Goal: Use online tool/utility: Utilize a website feature to perform a specific function

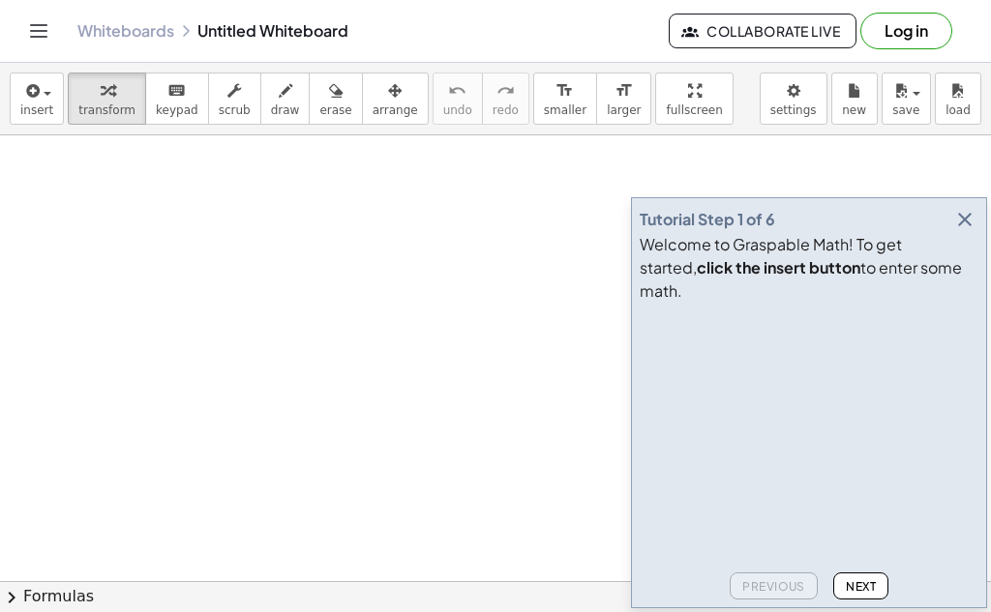
click at [973, 231] on icon "button" at bounding box center [964, 219] width 23 height 23
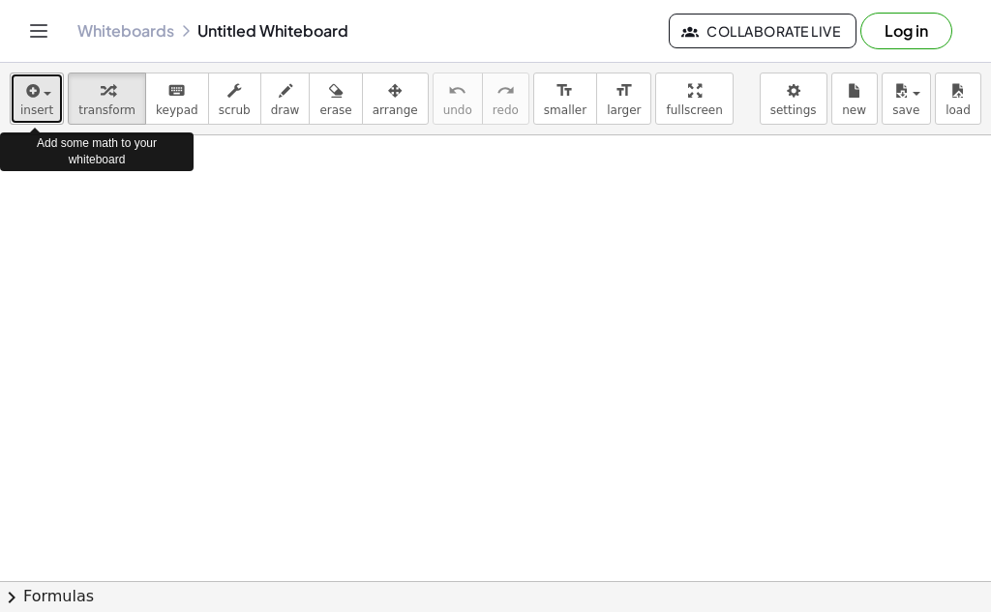
click at [33, 97] on icon "button" at bounding box center [30, 90] width 17 height 23
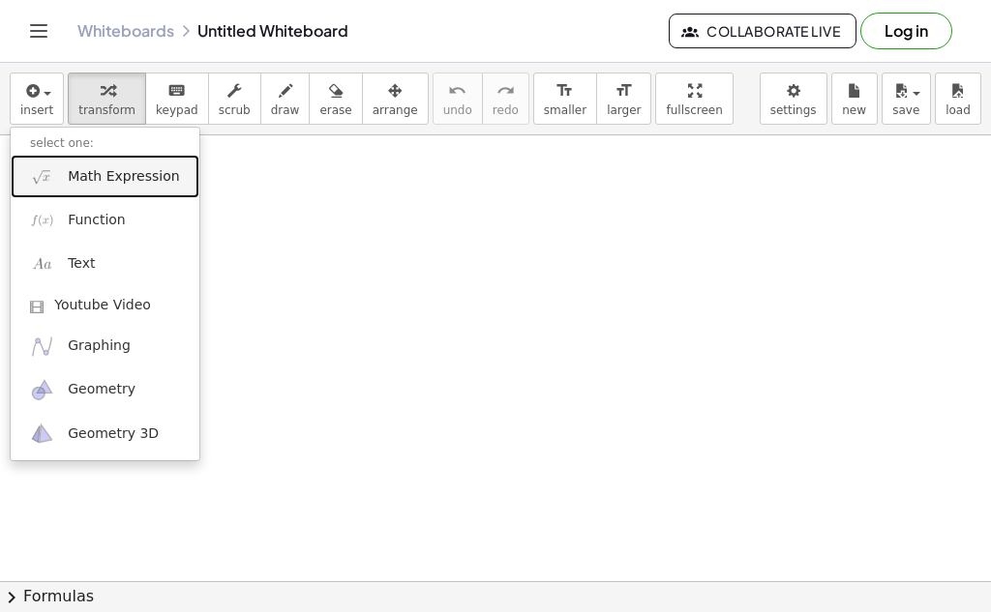
click at [63, 185] on link "Math Expression" at bounding box center [105, 177] width 189 height 44
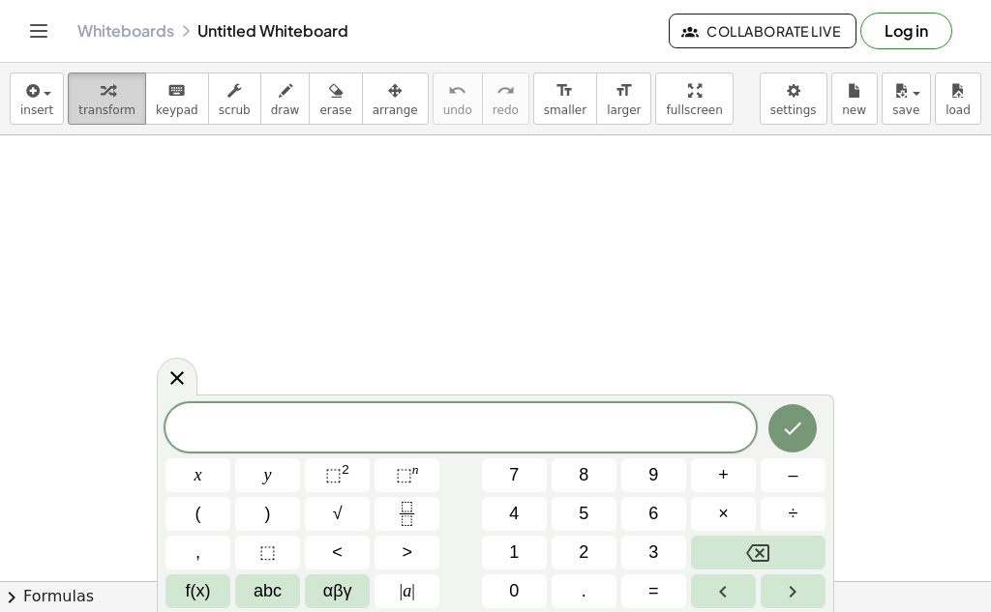
click at [102, 85] on icon "button" at bounding box center [108, 90] width 14 height 23
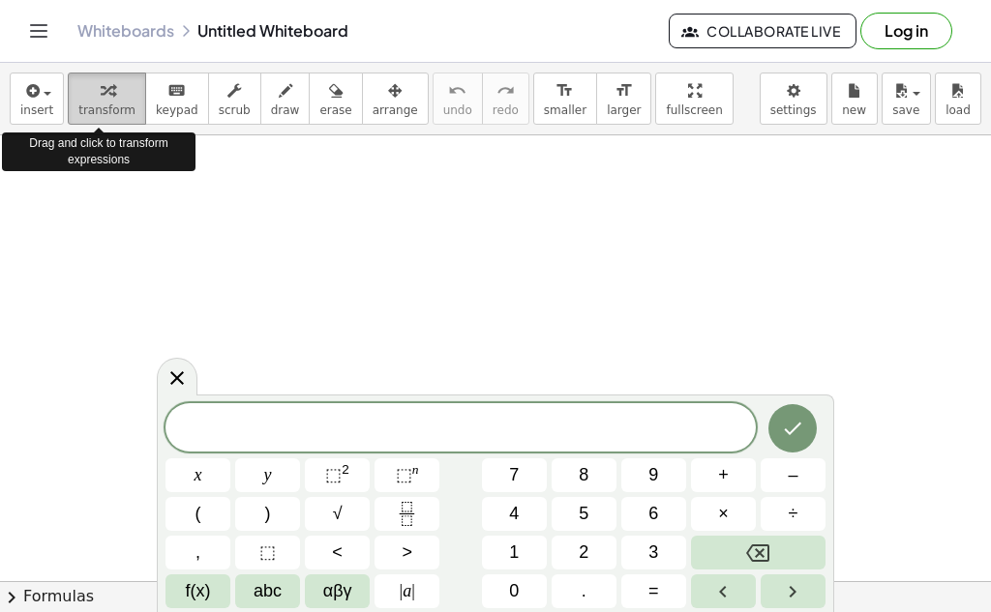
click at [104, 92] on icon "button" at bounding box center [108, 90] width 14 height 23
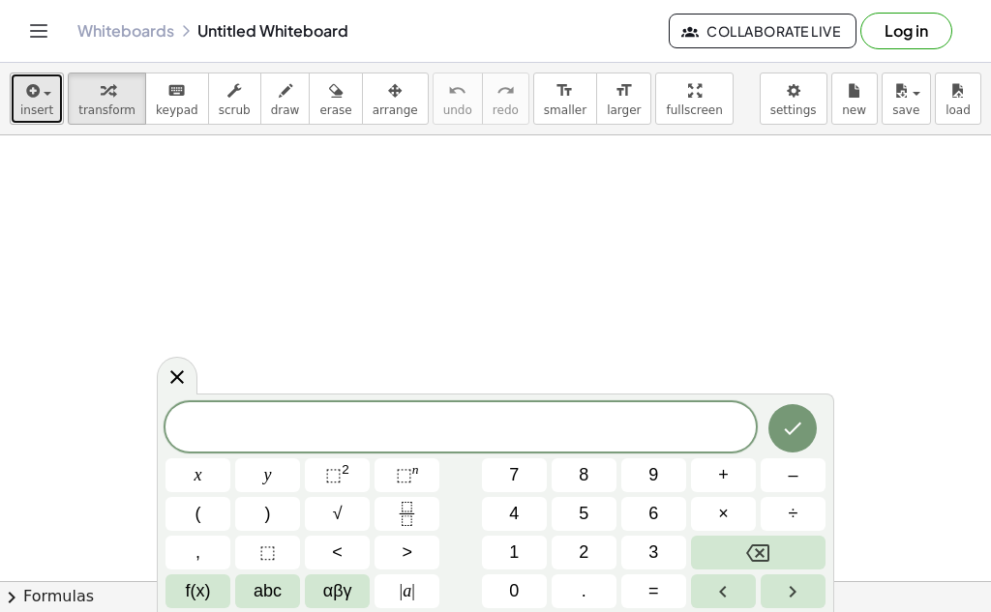
click at [44, 81] on div "button" at bounding box center [36, 89] width 33 height 23
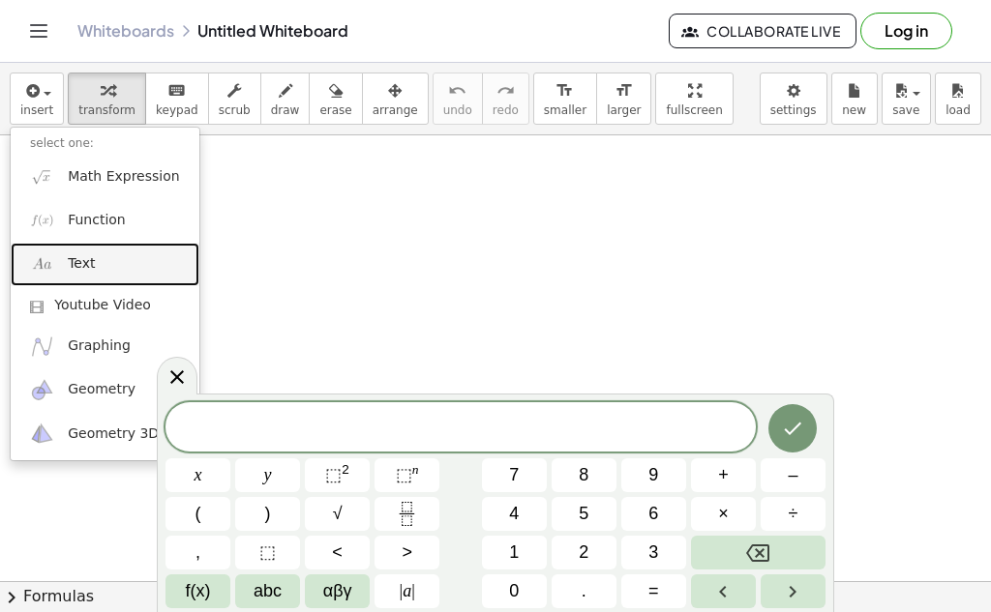
click at [114, 269] on link "Text" at bounding box center [105, 265] width 189 height 44
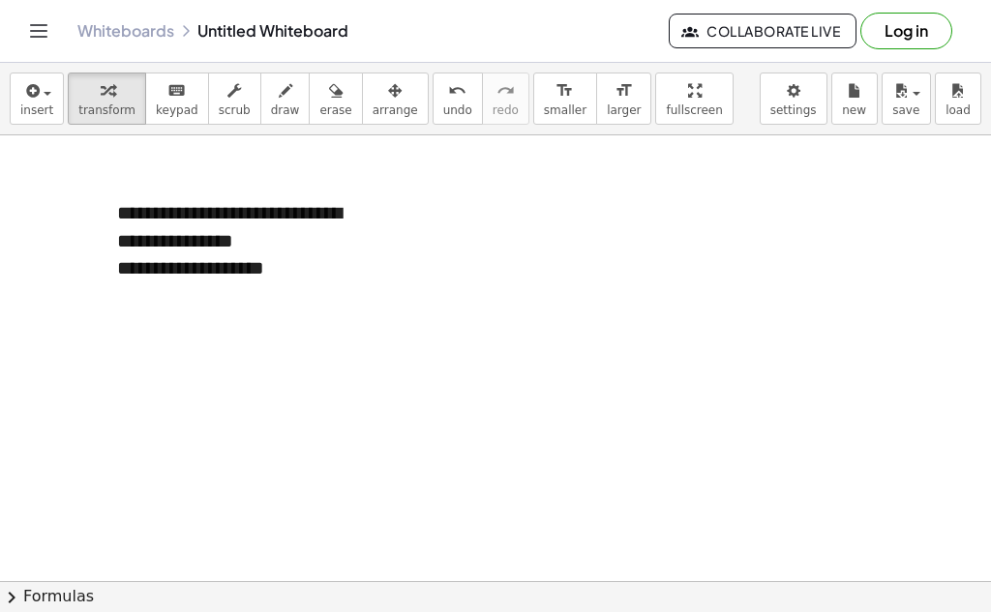
click at [116, 311] on div at bounding box center [495, 591] width 991 height 913
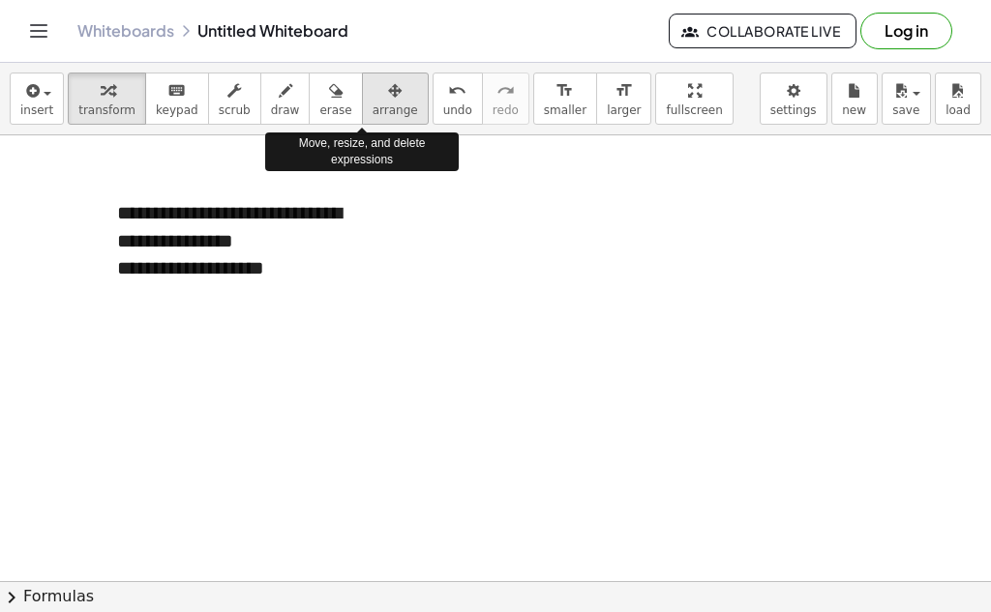
click at [372, 104] on span "arrange" at bounding box center [394, 111] width 45 height 14
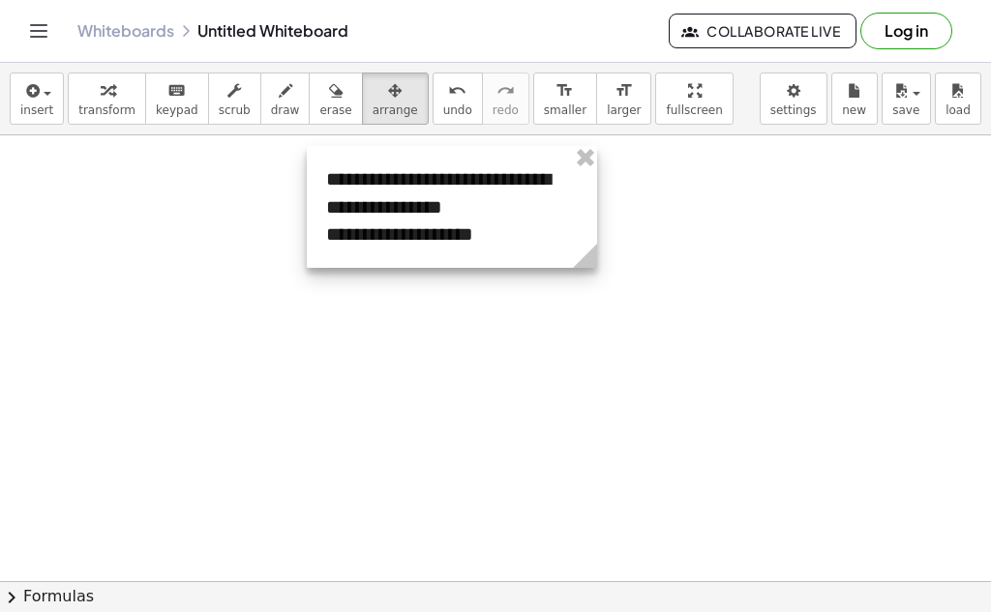
drag, startPoint x: 269, startPoint y: 253, endPoint x: 478, endPoint y: 220, distance: 211.7
click at [478, 220] on div at bounding box center [452, 207] width 290 height 122
drag, startPoint x: 605, startPoint y: 270, endPoint x: 397, endPoint y: 392, distance: 241.1
click at [560, 272] on g at bounding box center [575, 260] width 34 height 34
click at [472, 228] on div at bounding box center [440, 207] width 266 height 122
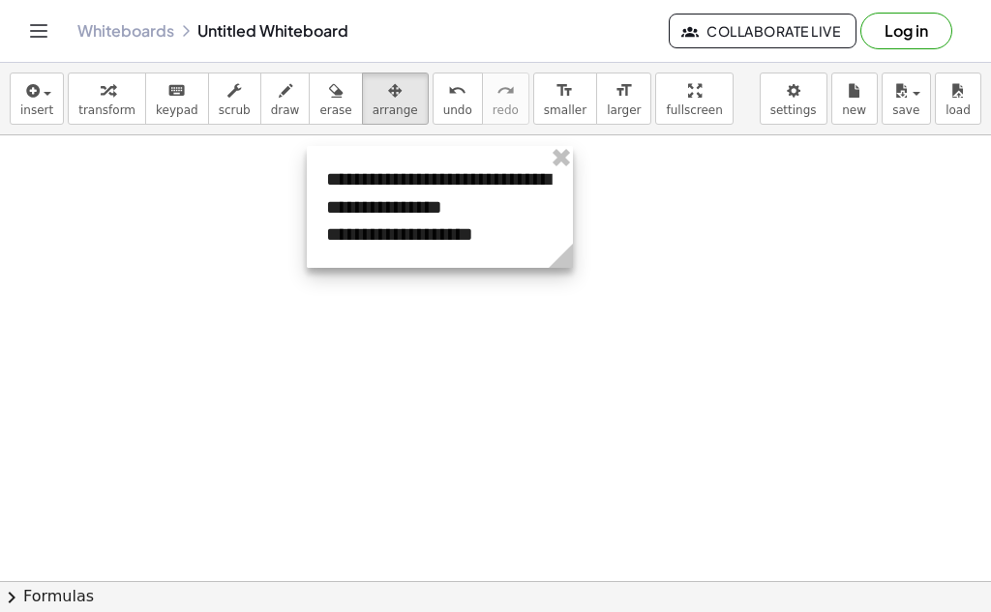
click at [472, 228] on div at bounding box center [440, 207] width 266 height 122
click at [504, 216] on div at bounding box center [440, 207] width 266 height 122
click at [492, 210] on div at bounding box center [440, 207] width 266 height 122
click at [435, 200] on div at bounding box center [440, 207] width 266 height 122
click at [435, 200] on div at bounding box center [438, 207] width 266 height 122
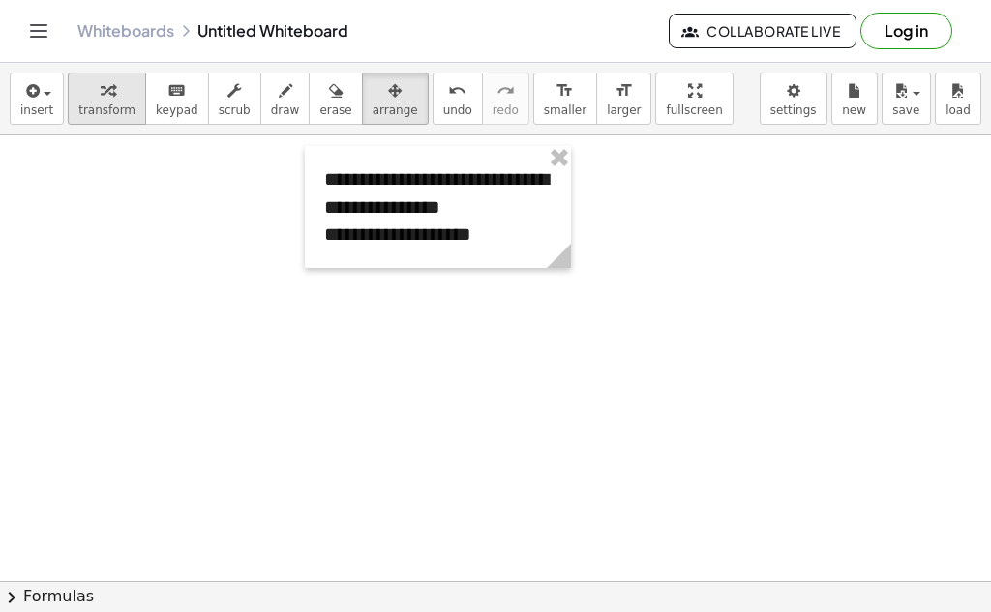
click at [113, 114] on span "transform" at bounding box center [106, 111] width 57 height 14
drag, startPoint x: 419, startPoint y: 194, endPoint x: 451, endPoint y: 200, distance: 32.4
click at [428, 199] on div "**********" at bounding box center [438, 207] width 266 height 122
click at [511, 210] on div "**********" at bounding box center [438, 207] width 266 height 122
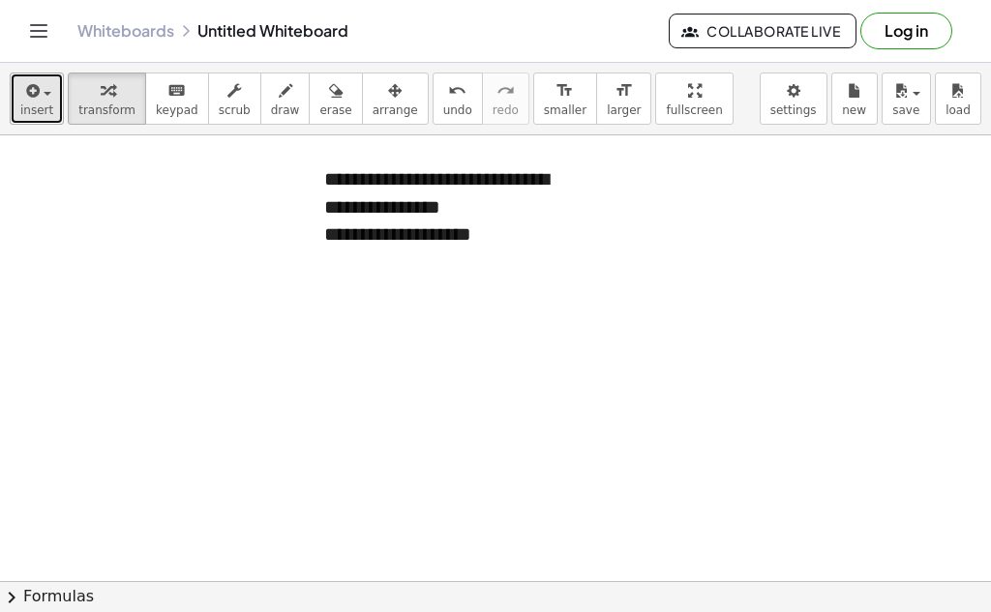
click at [36, 88] on icon "button" at bounding box center [30, 90] width 17 height 23
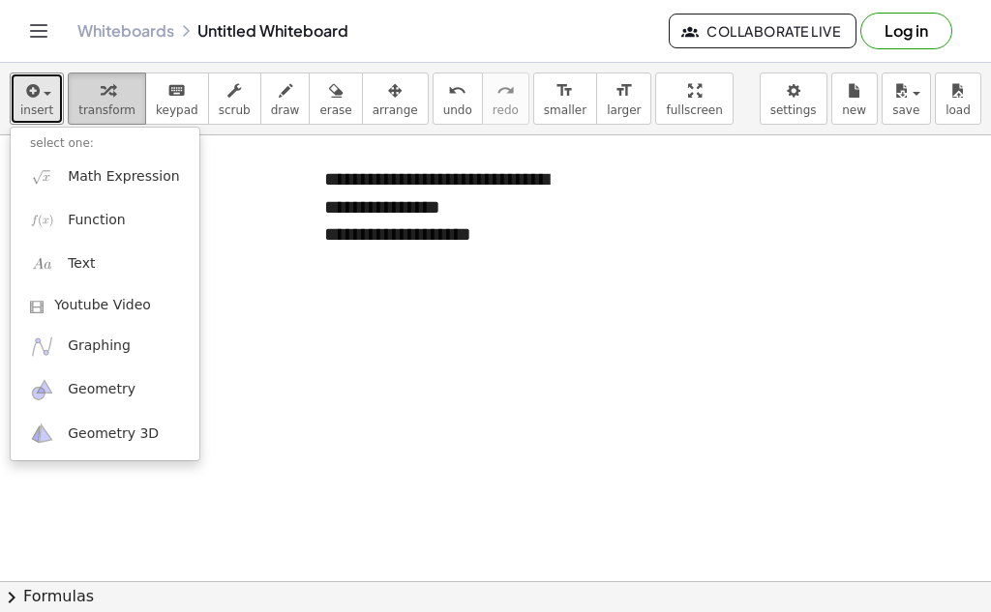
click at [101, 91] on icon "button" at bounding box center [108, 90] width 14 height 23
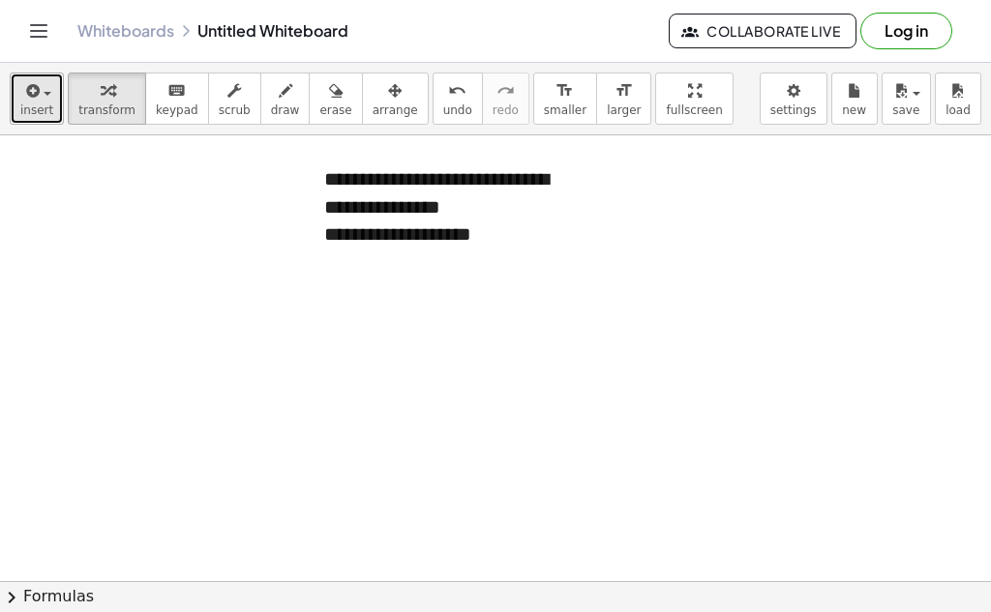
click at [40, 97] on span "button" at bounding box center [42, 93] width 4 height 14
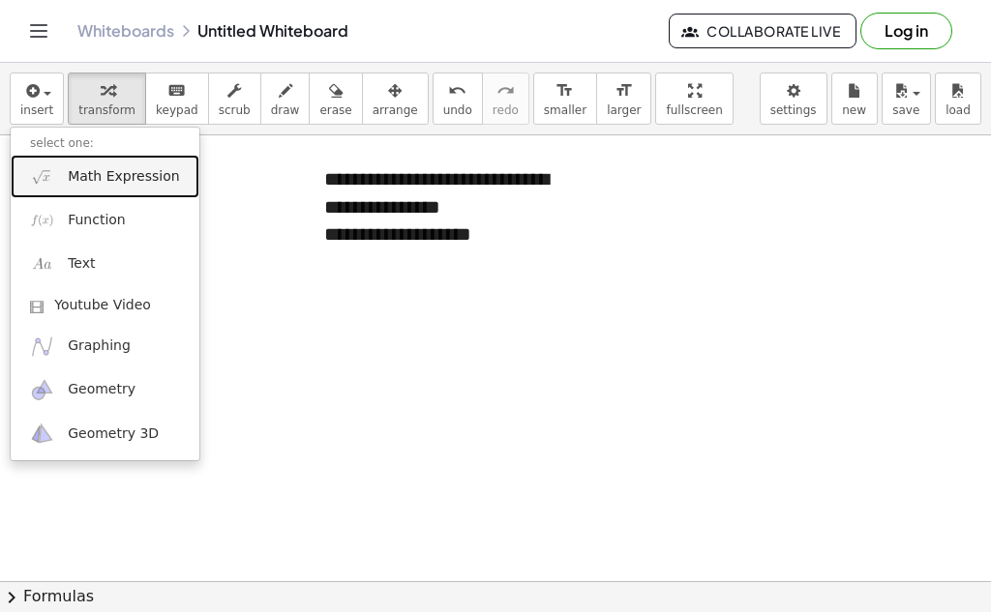
click at [94, 172] on span "Math Expression" at bounding box center [123, 176] width 111 height 19
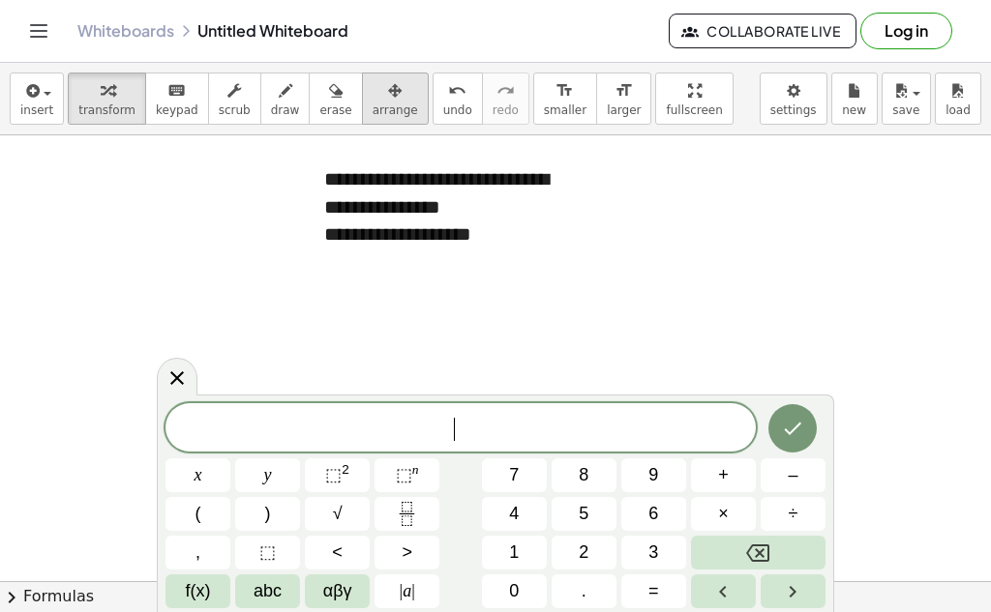
click at [372, 104] on span "arrange" at bounding box center [394, 111] width 45 height 14
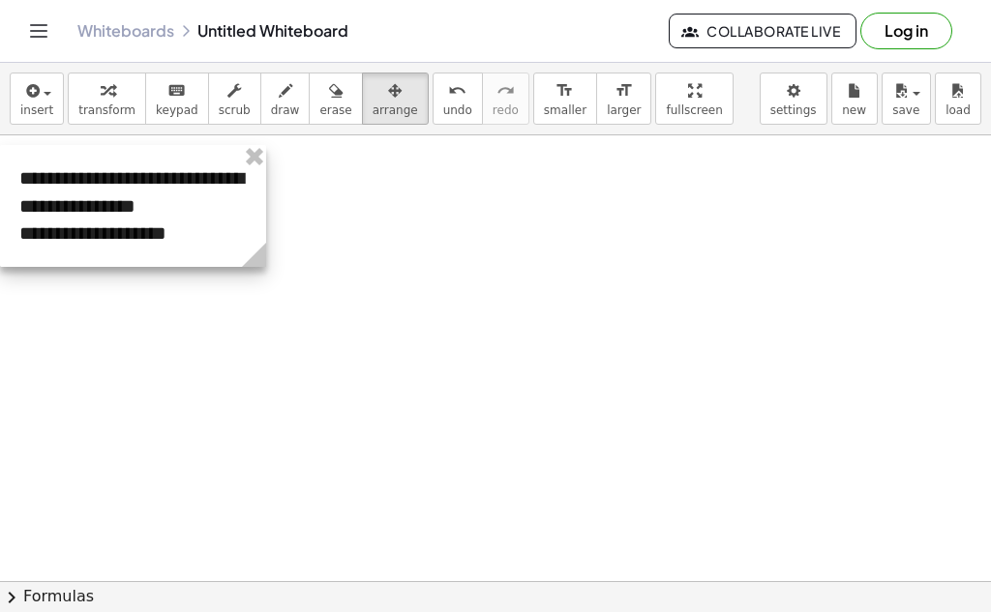
drag, startPoint x: 398, startPoint y: 230, endPoint x: 83, endPoint y: 229, distance: 314.4
click at [83, 229] on div at bounding box center [133, 206] width 266 height 122
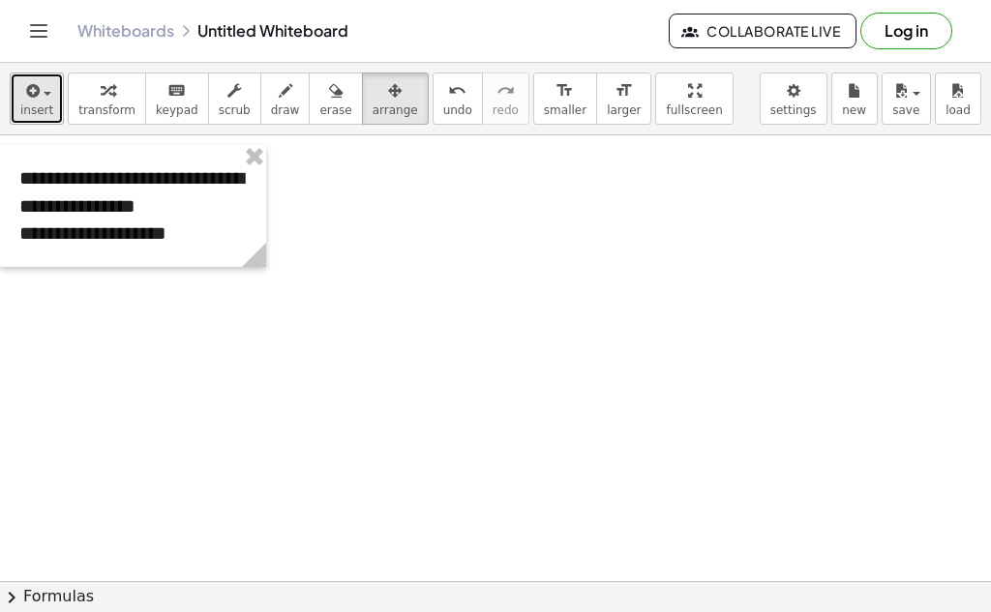
click at [35, 107] on span "insert" at bounding box center [36, 111] width 33 height 14
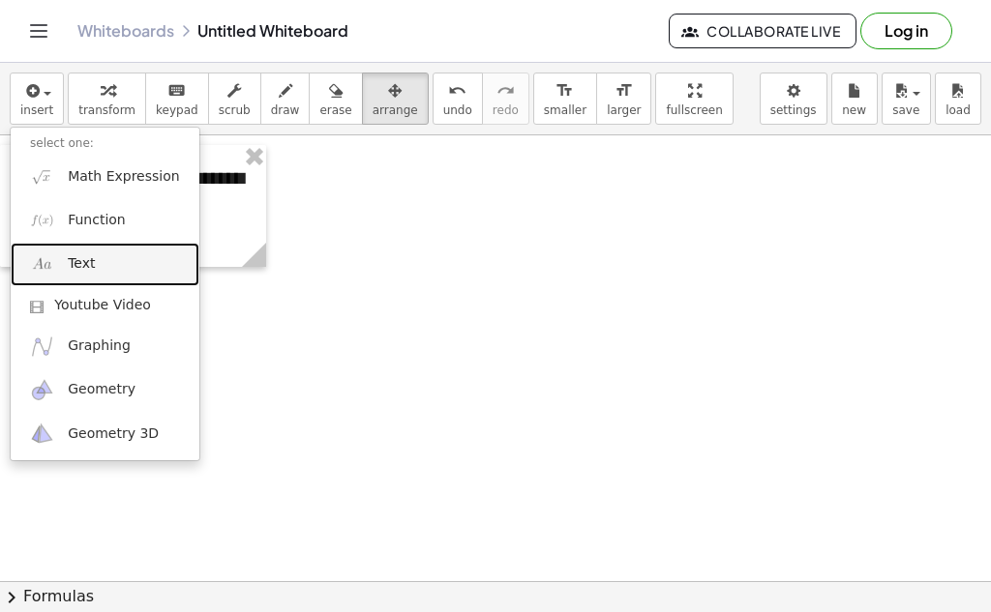
click at [77, 261] on span "Text" at bounding box center [81, 263] width 27 height 19
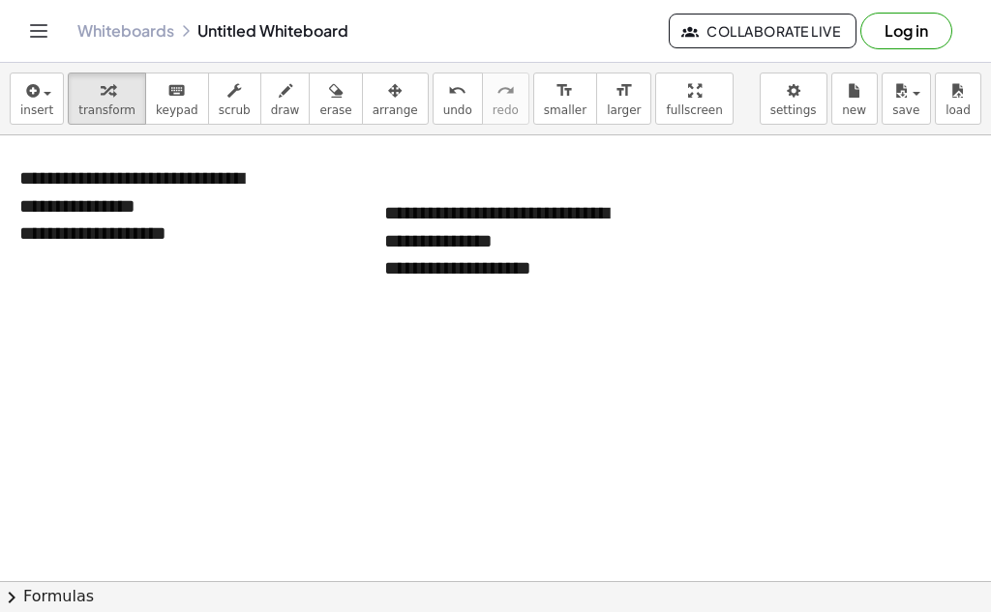
click at [233, 385] on div at bounding box center [495, 591] width 991 height 913
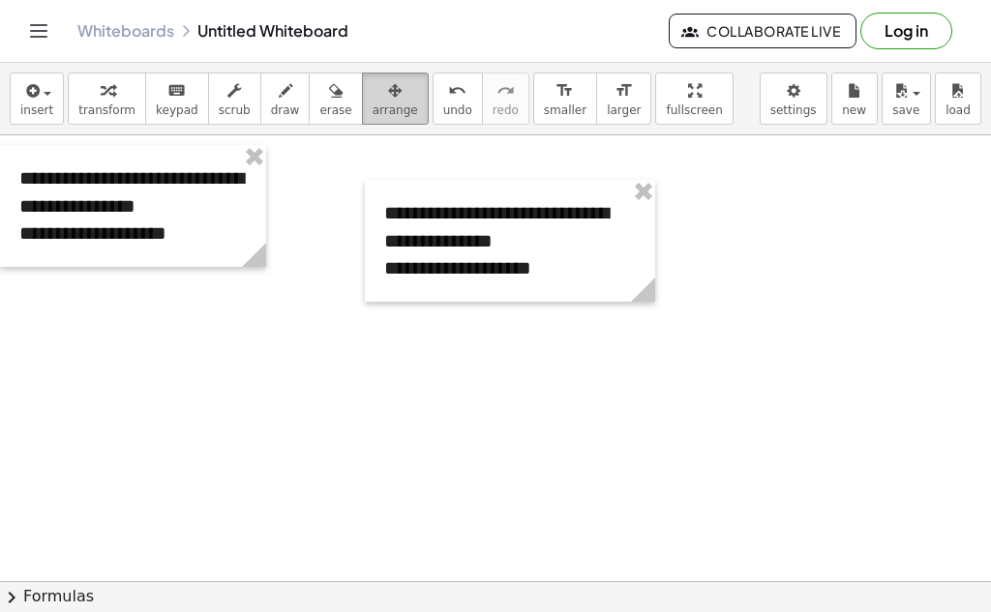
click at [372, 110] on span "arrange" at bounding box center [394, 111] width 45 height 14
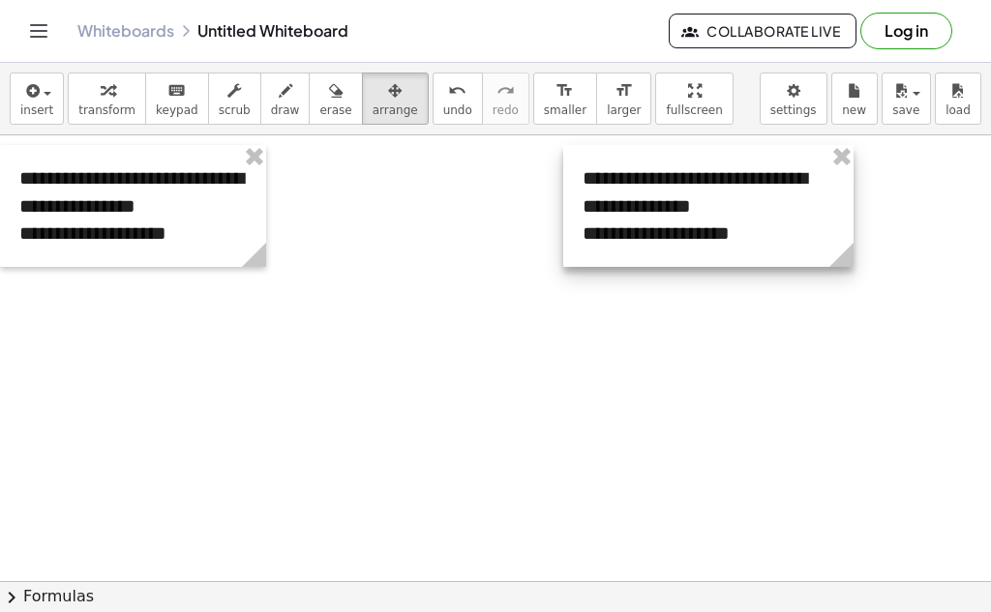
drag, startPoint x: 451, startPoint y: 226, endPoint x: 649, endPoint y: 192, distance: 201.3
click at [649, 192] on div at bounding box center [708, 206] width 290 height 122
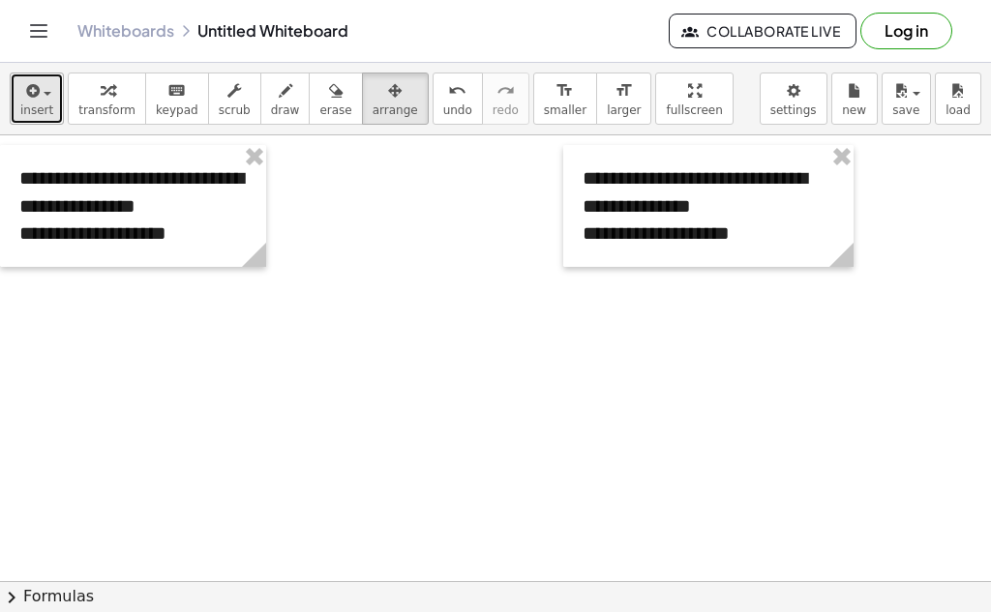
click at [40, 117] on button "insert" at bounding box center [37, 99] width 54 height 52
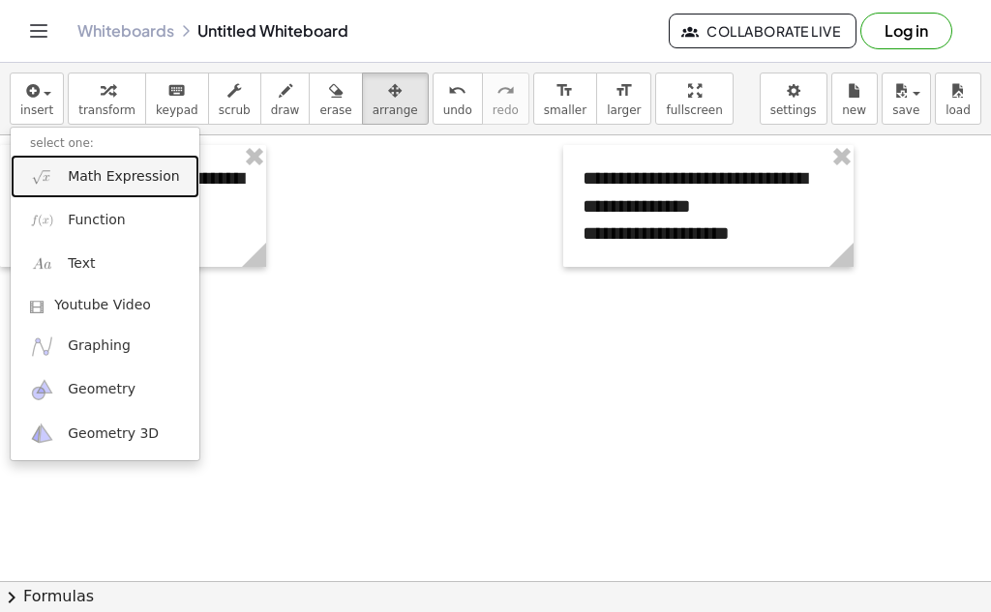
click at [112, 168] on span "Math Expression" at bounding box center [123, 176] width 111 height 19
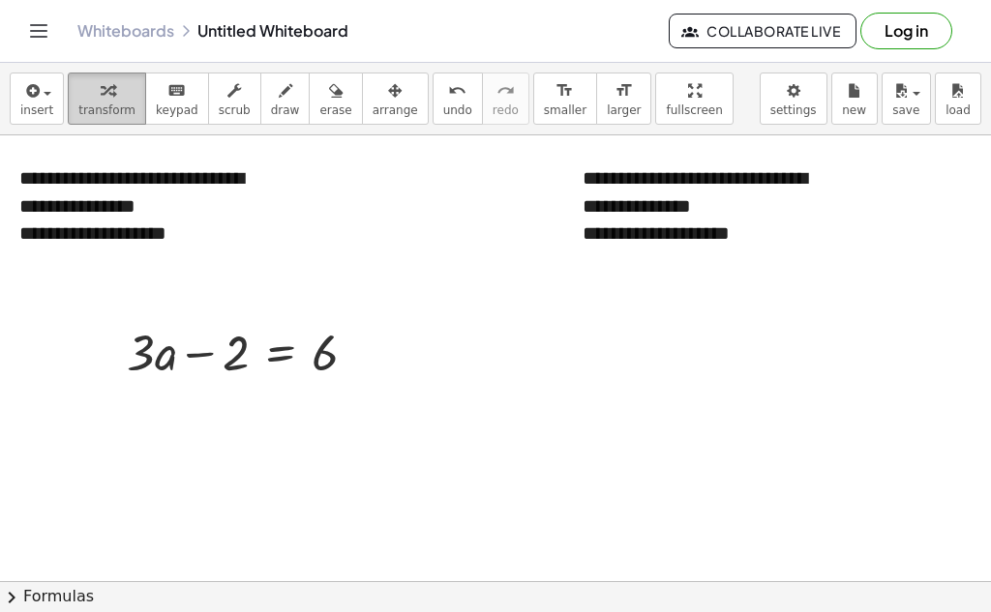
click at [107, 91] on div "button" at bounding box center [106, 89] width 57 height 23
drag, startPoint x: 239, startPoint y: 369, endPoint x: 462, endPoint y: 348, distance: 224.4
click at [462, 348] on div "**********" at bounding box center [495, 591] width 991 height 913
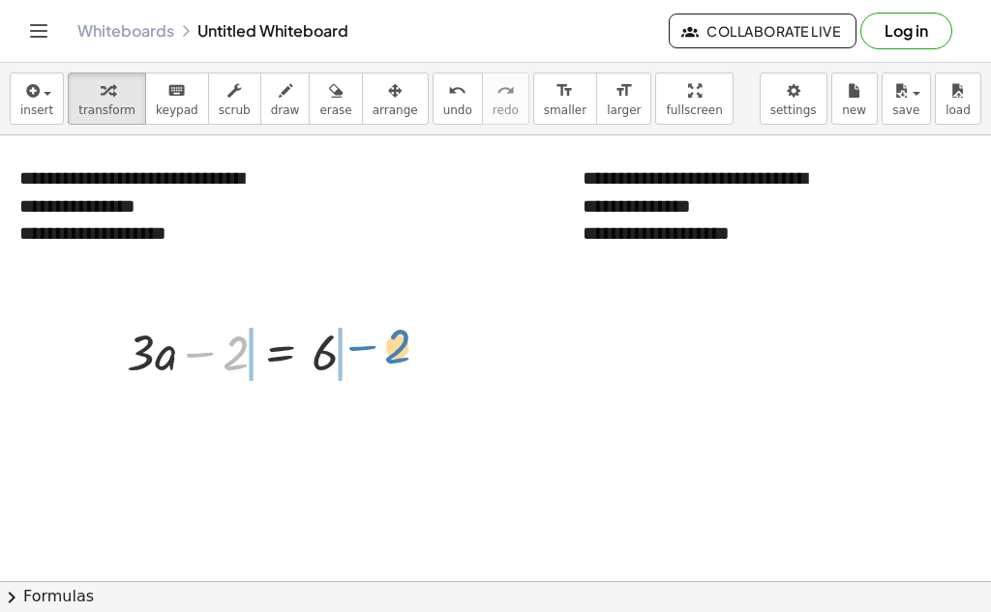
drag, startPoint x: 245, startPoint y: 357, endPoint x: 393, endPoint y: 363, distance: 148.1
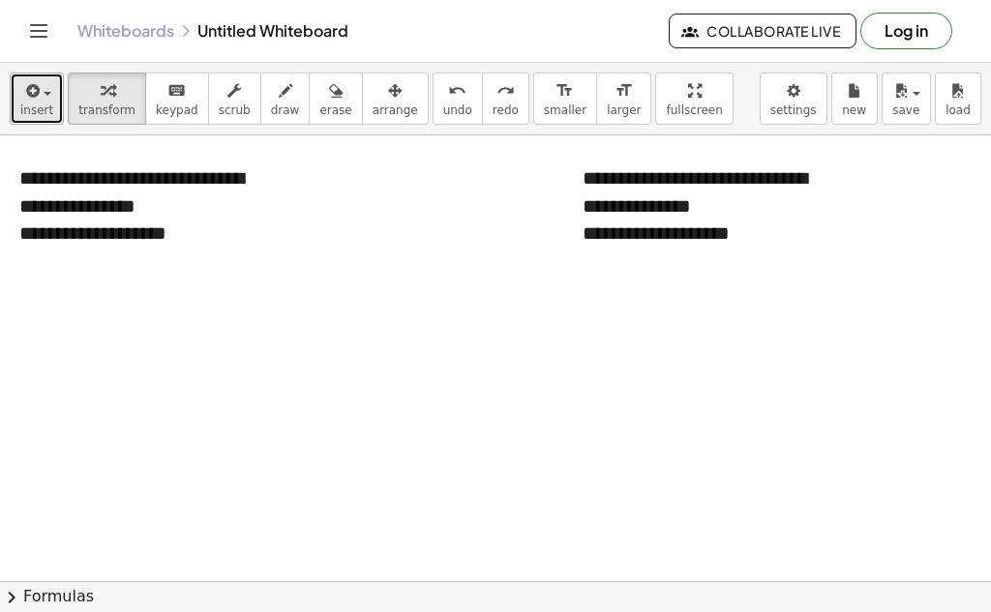
click at [33, 104] on span "insert" at bounding box center [36, 111] width 33 height 14
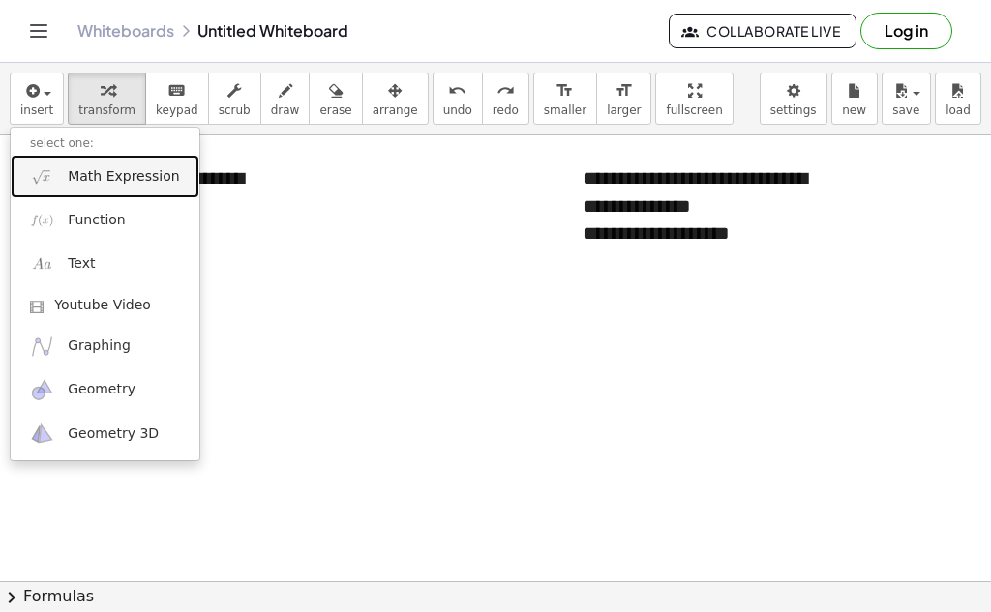
click at [102, 182] on span "Math Expression" at bounding box center [123, 176] width 111 height 19
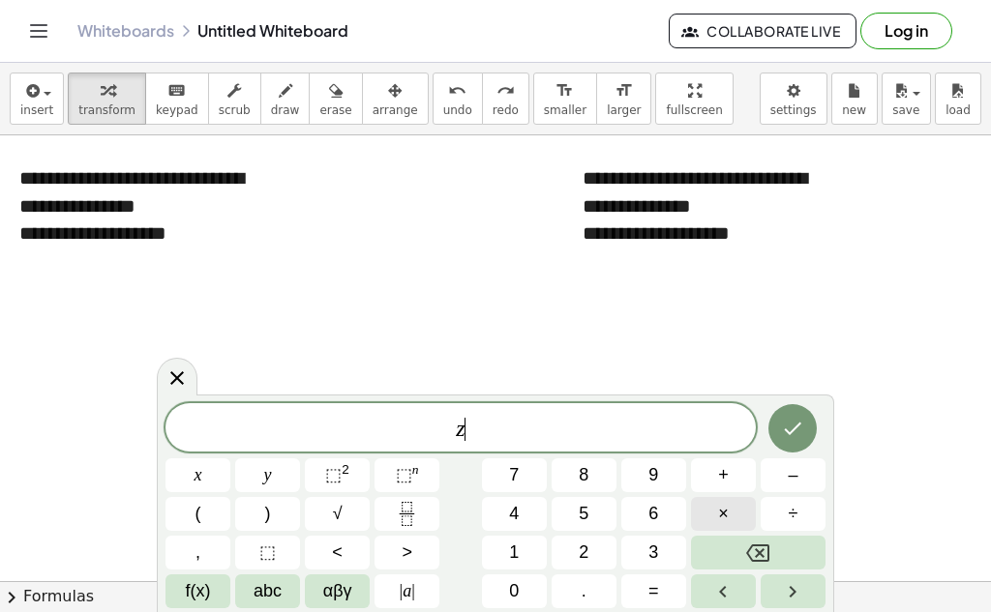
click at [738, 511] on button "×" at bounding box center [723, 514] width 65 height 34
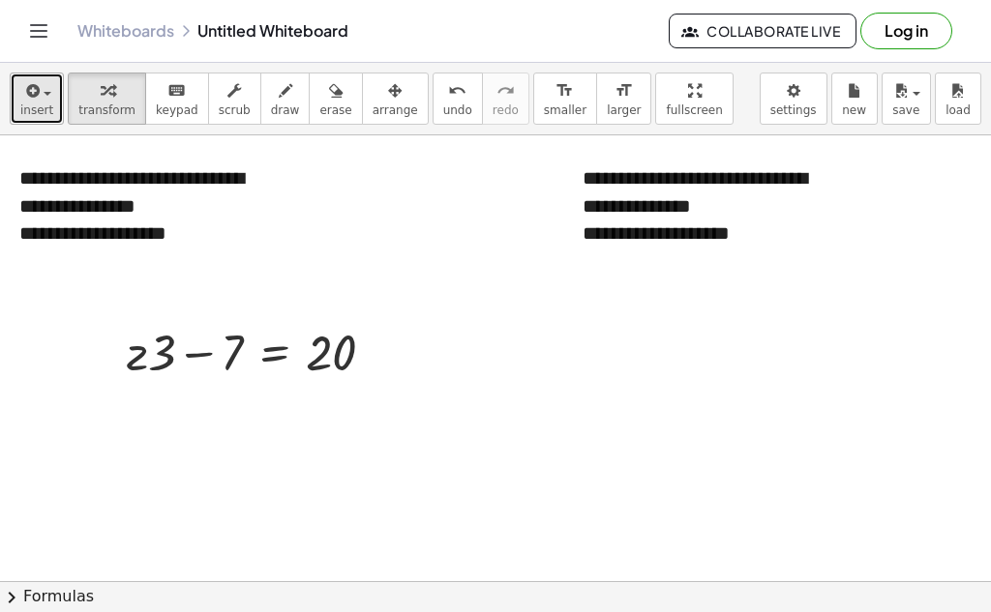
click at [36, 104] on span "insert" at bounding box center [36, 111] width 33 height 14
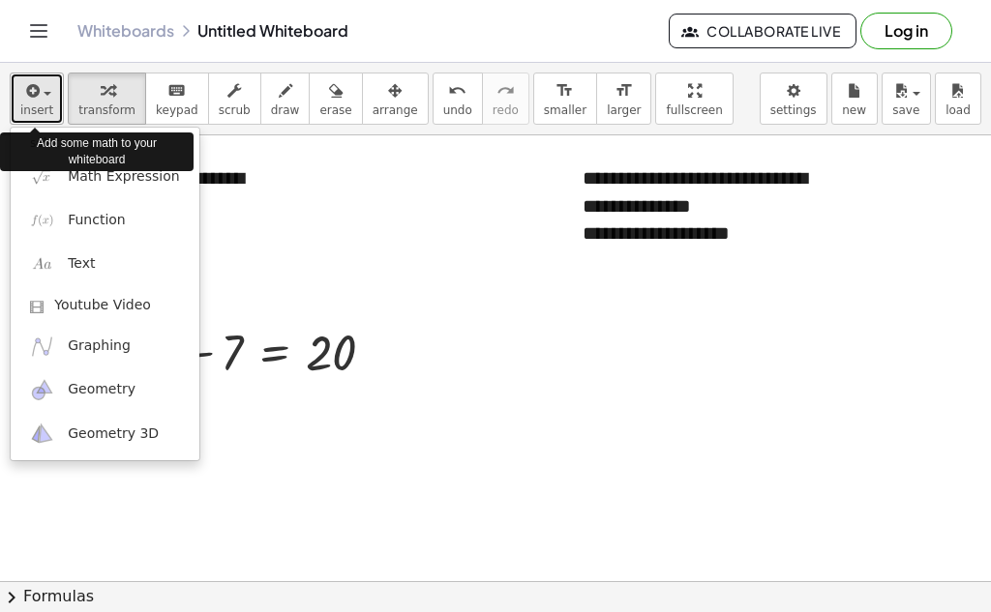
click at [36, 104] on span "insert" at bounding box center [36, 111] width 33 height 14
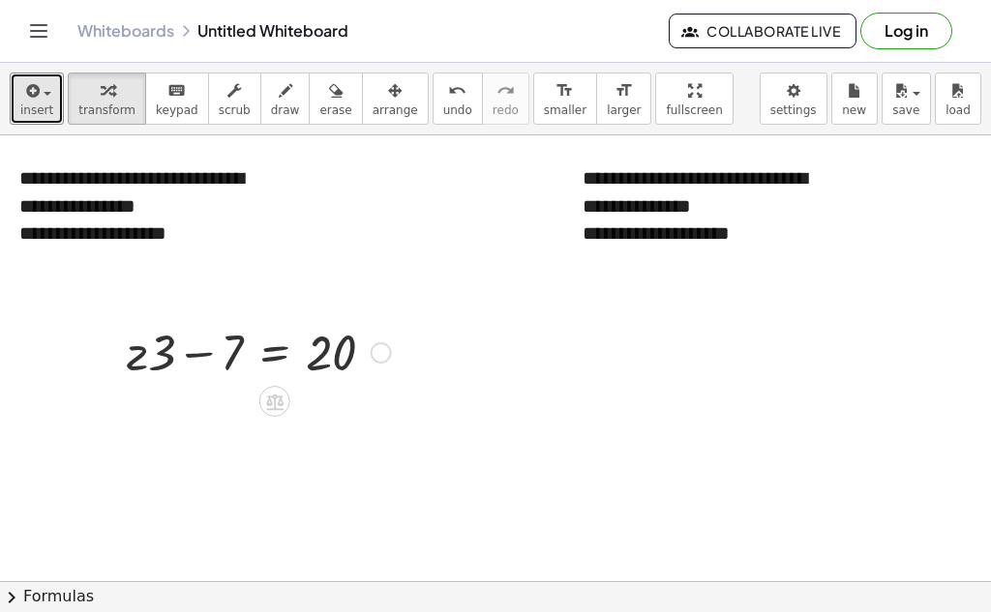
click at [384, 362] on div at bounding box center [380, 352] width 21 height 21
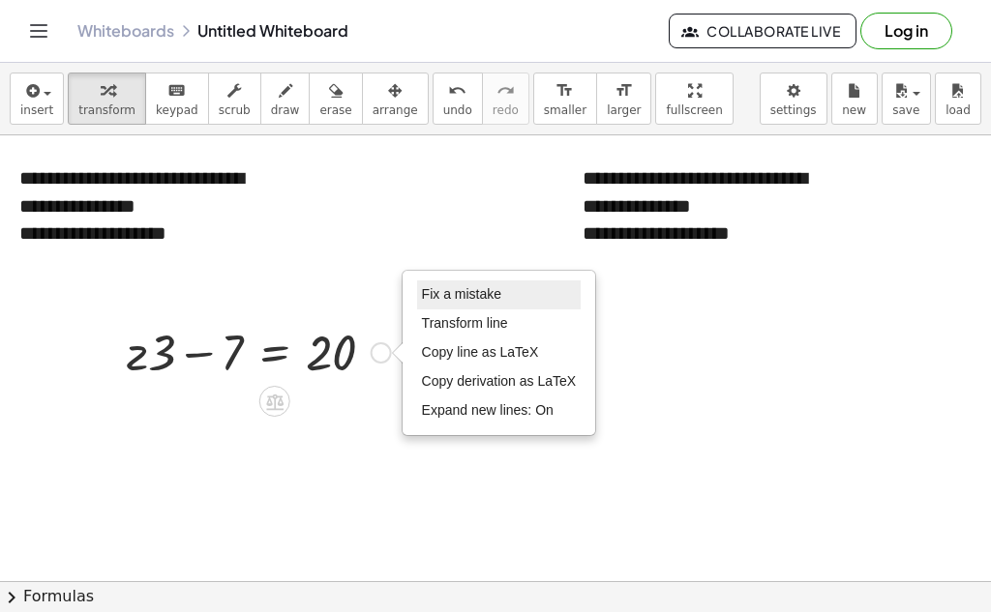
click at [481, 297] on span "Fix a mistake" at bounding box center [461, 293] width 79 height 15
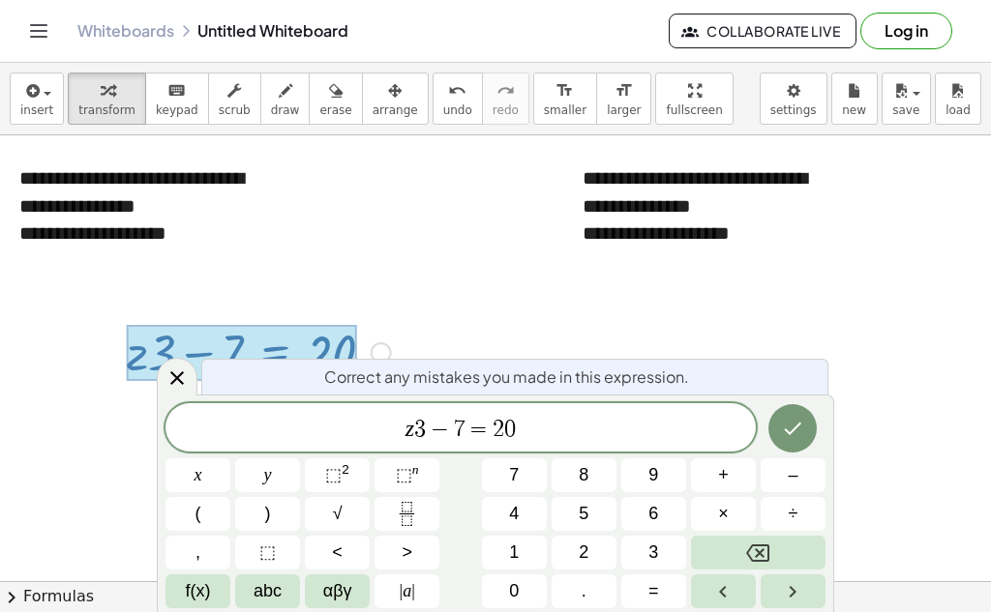
click at [414, 437] on span "3" at bounding box center [420, 429] width 12 height 23
click at [805, 433] on button "Done" at bounding box center [792, 428] width 48 height 48
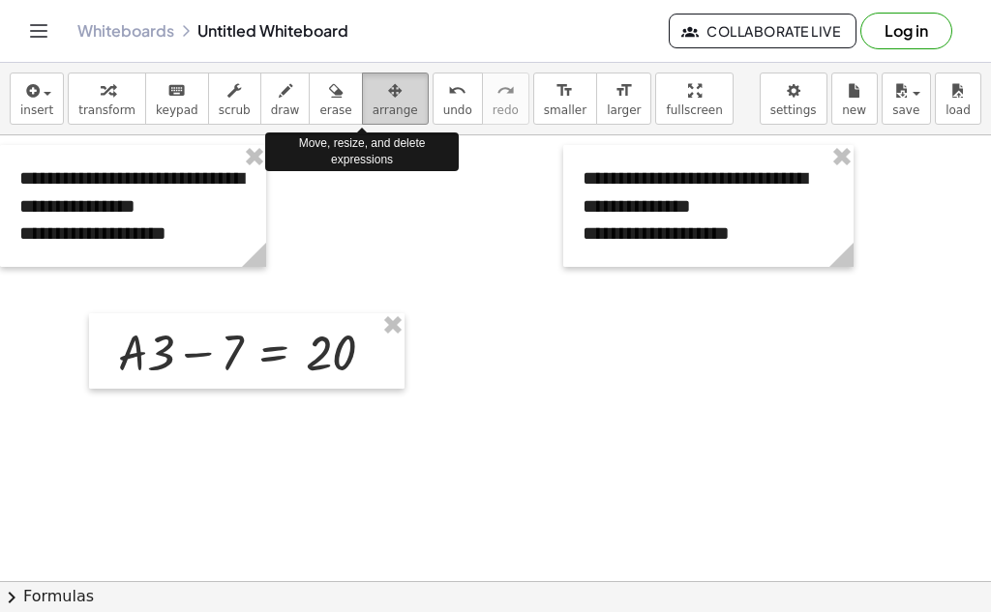
click at [372, 99] on div "button" at bounding box center [394, 89] width 45 height 23
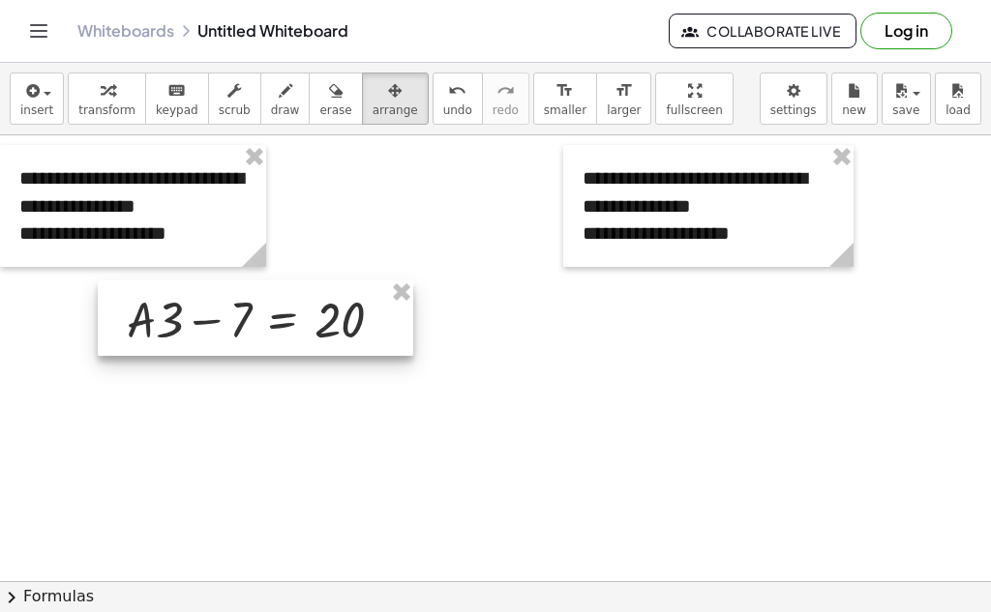
drag, startPoint x: 293, startPoint y: 334, endPoint x: 302, endPoint y: 301, distance: 34.0
click at [302, 301] on div at bounding box center [255, 318] width 315 height 75
click at [381, 314] on div at bounding box center [255, 318] width 315 height 75
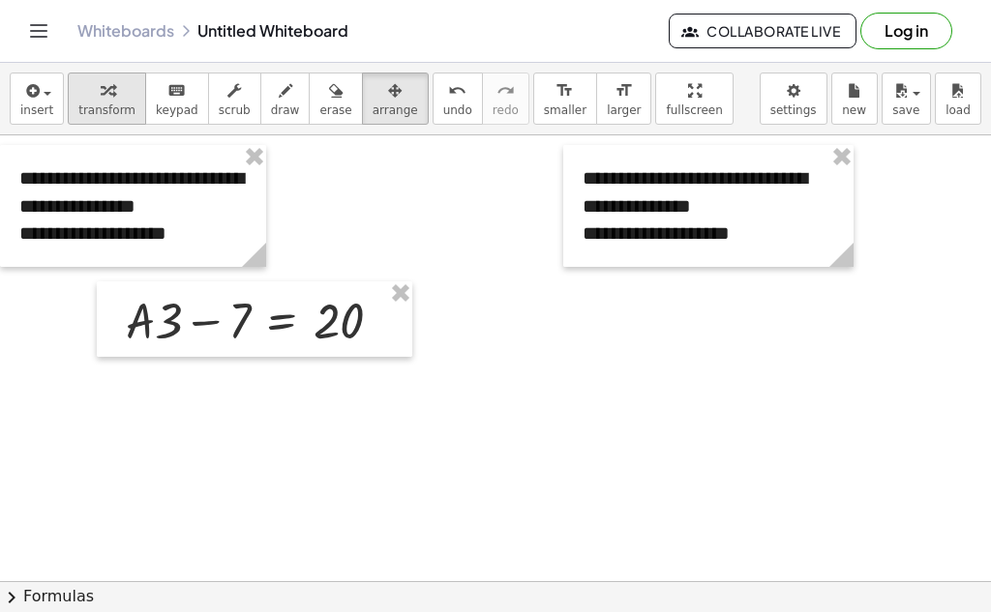
click at [111, 87] on div "button" at bounding box center [106, 89] width 57 height 23
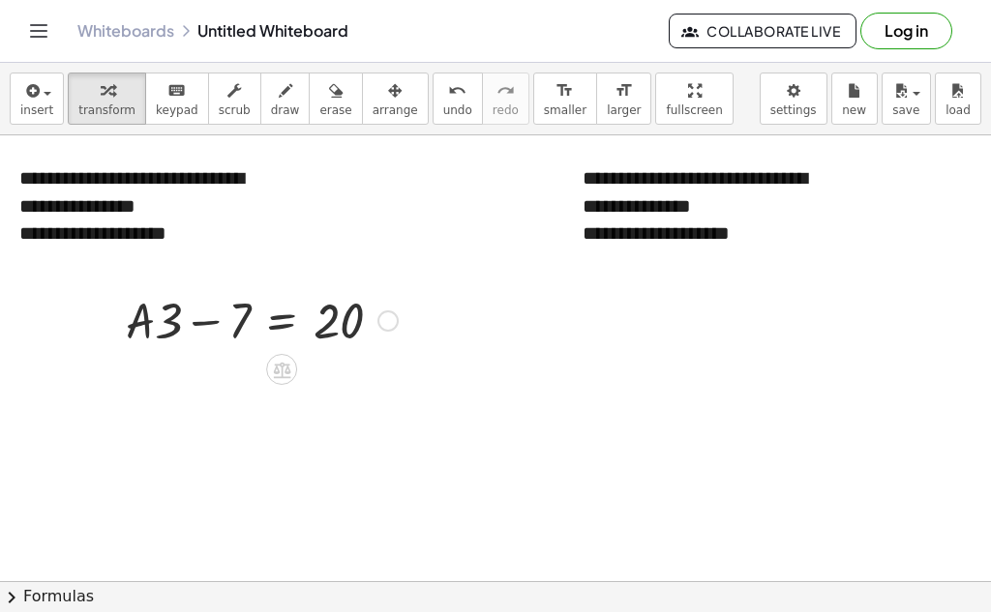
click at [394, 315] on div "Fix a mistake Transform line Copy line as LaTeX Copy derivation as LaTeX Expand…" at bounding box center [387, 321] width 21 height 21
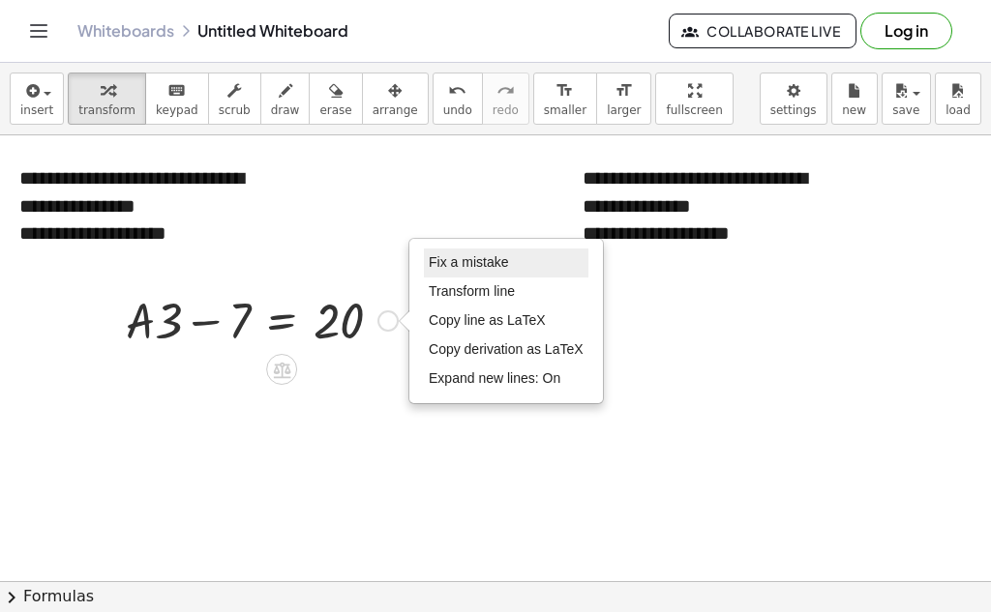
click at [459, 257] on span "Fix a mistake" at bounding box center [468, 261] width 79 height 15
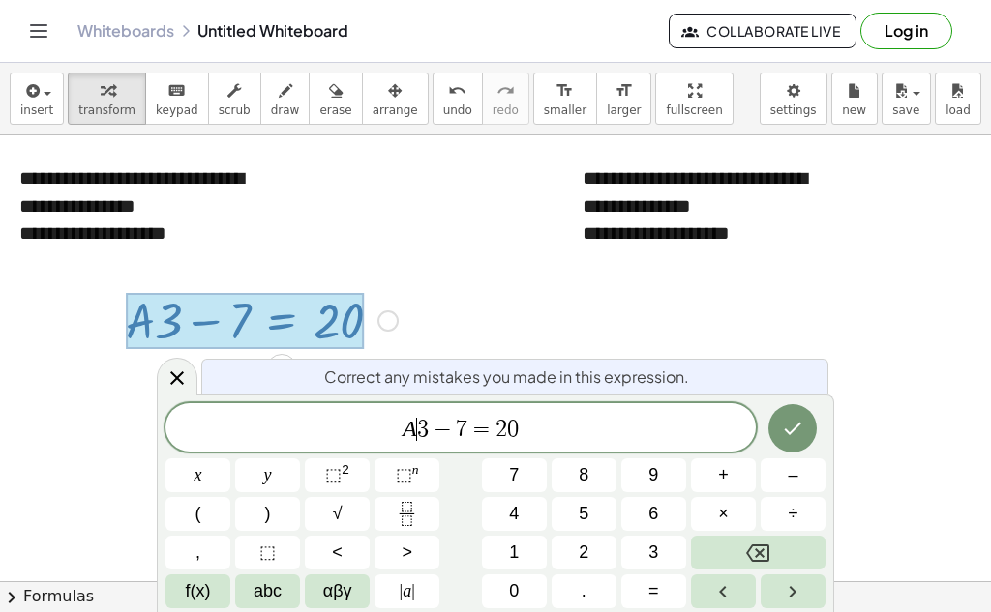
click at [418, 425] on span "3" at bounding box center [423, 429] width 12 height 23
click at [787, 429] on icon "Done" at bounding box center [792, 428] width 23 height 23
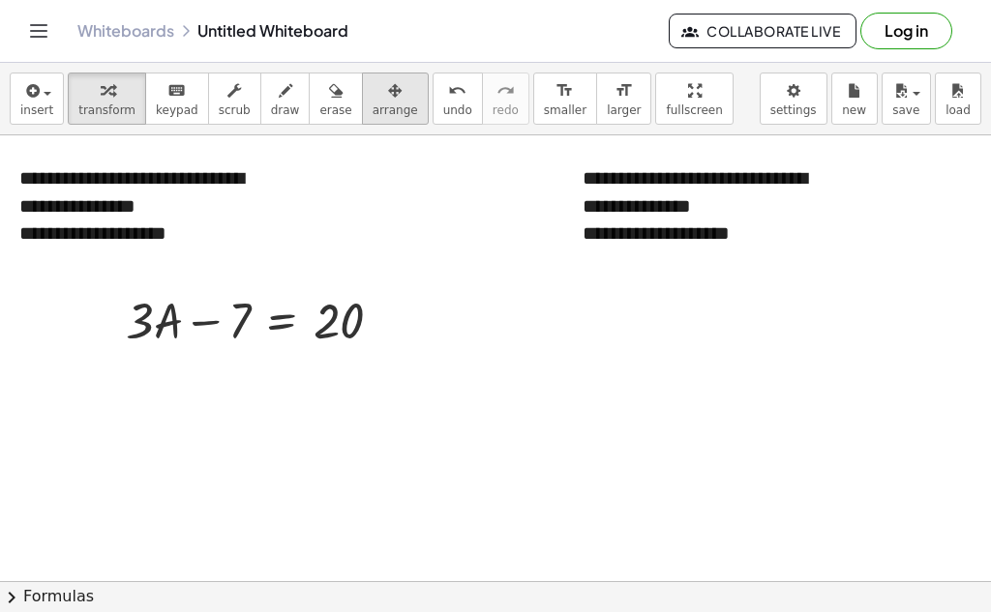
click at [372, 108] on span "arrange" at bounding box center [394, 111] width 45 height 14
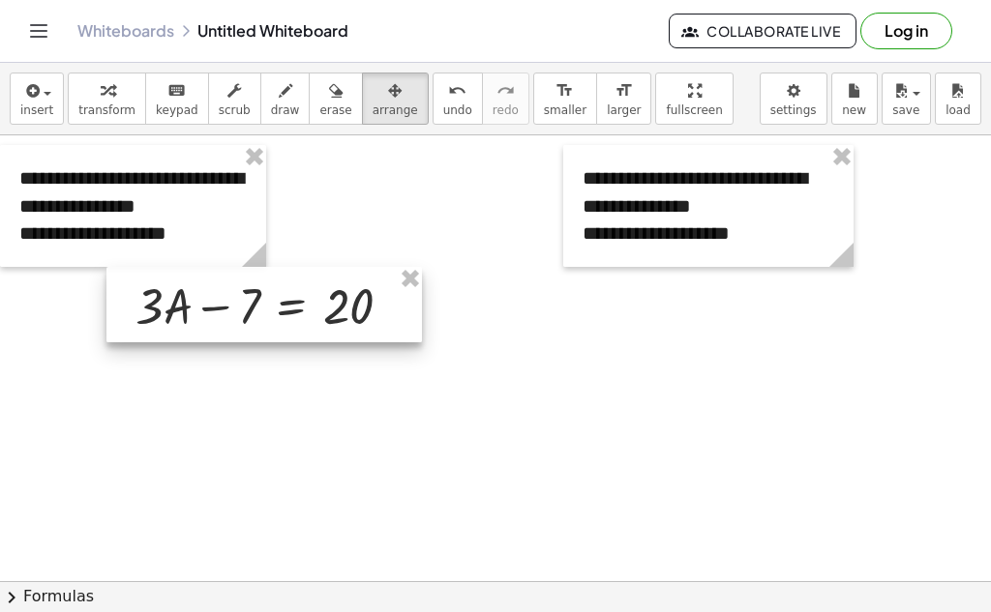
drag, startPoint x: 279, startPoint y: 323, endPoint x: 288, endPoint y: 309, distance: 17.4
click at [288, 309] on div at bounding box center [263, 304] width 315 height 75
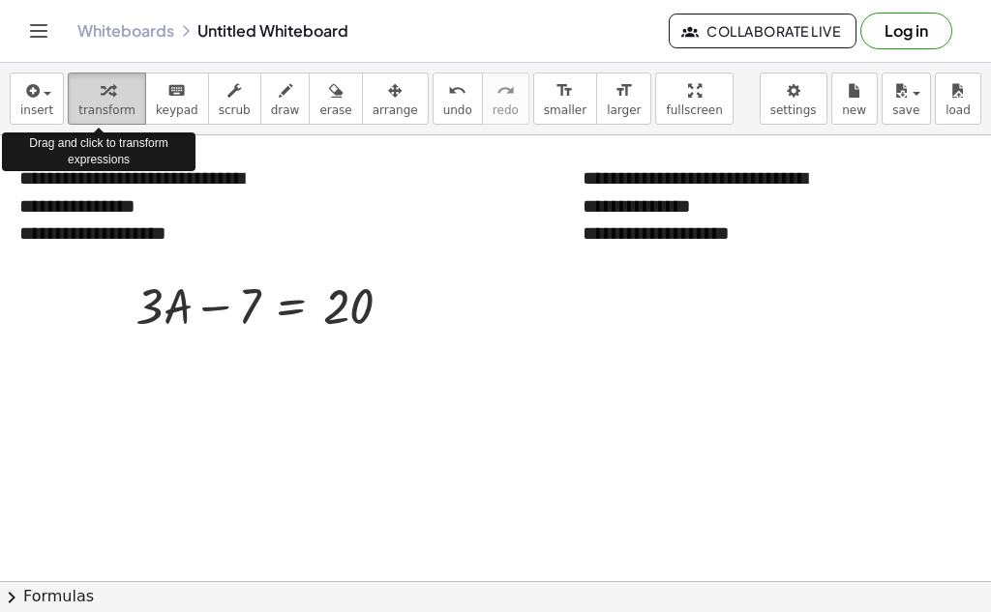
click at [101, 93] on icon "button" at bounding box center [108, 90] width 14 height 23
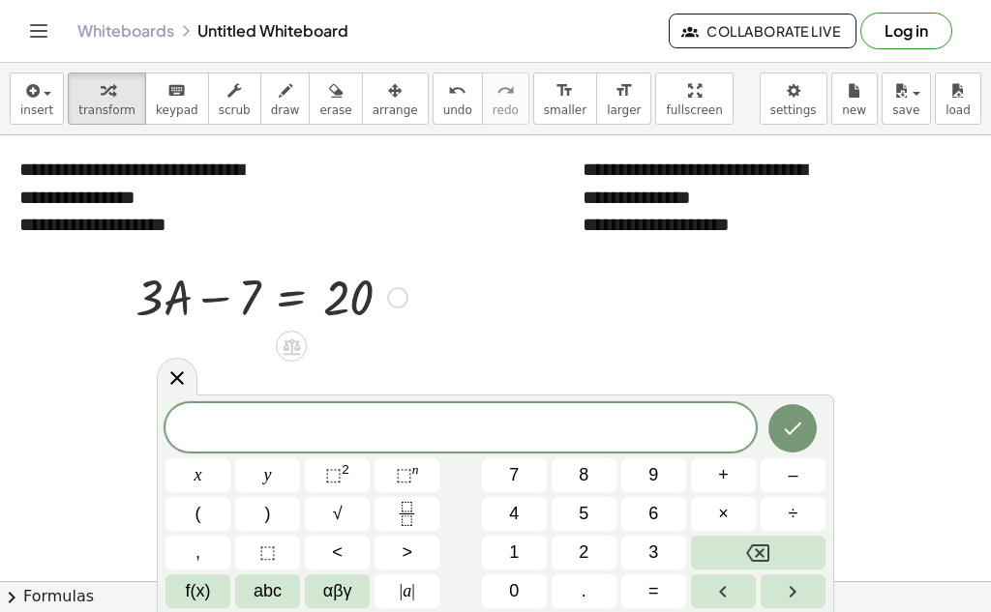
scroll to position [11, 0]
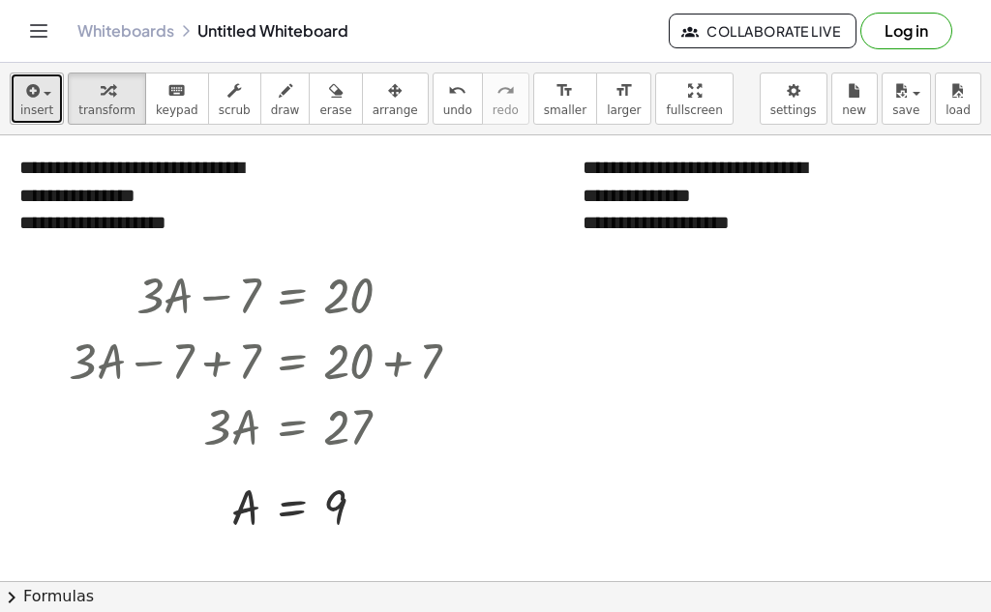
click at [29, 107] on span "insert" at bounding box center [36, 111] width 33 height 14
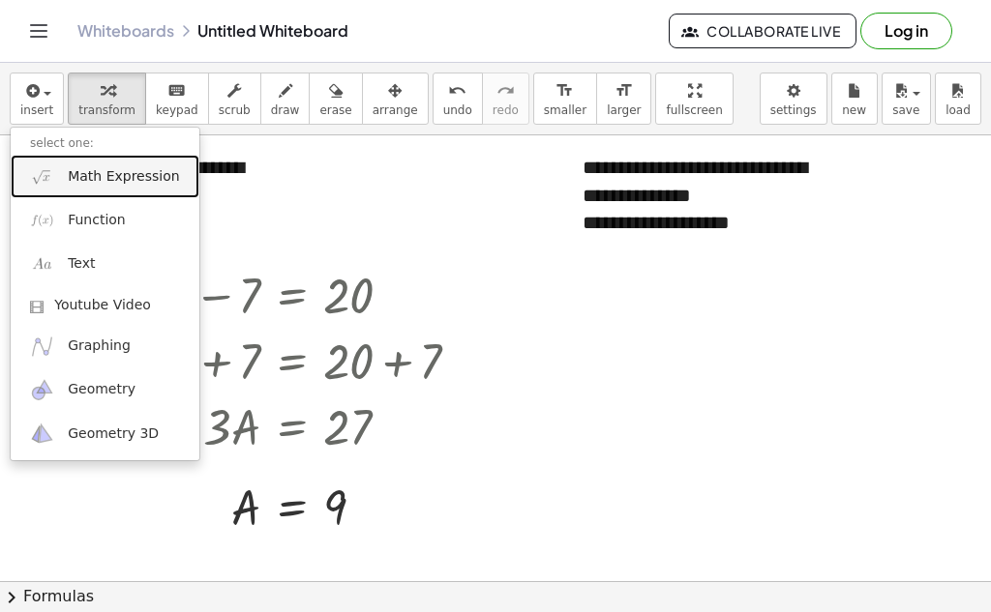
click at [74, 172] on span "Math Expression" at bounding box center [123, 176] width 111 height 19
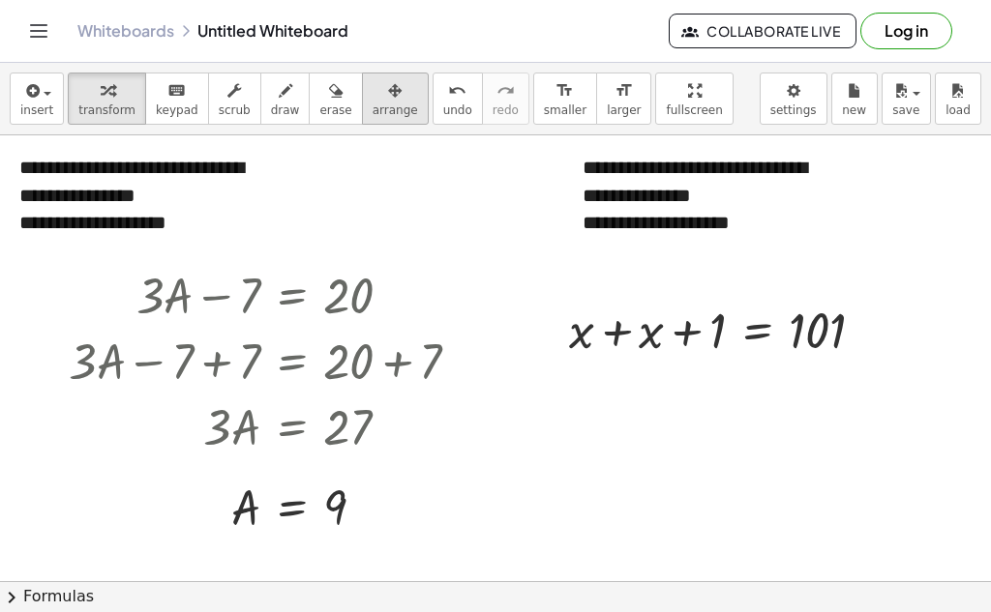
click at [388, 91] on icon "button" at bounding box center [395, 90] width 14 height 23
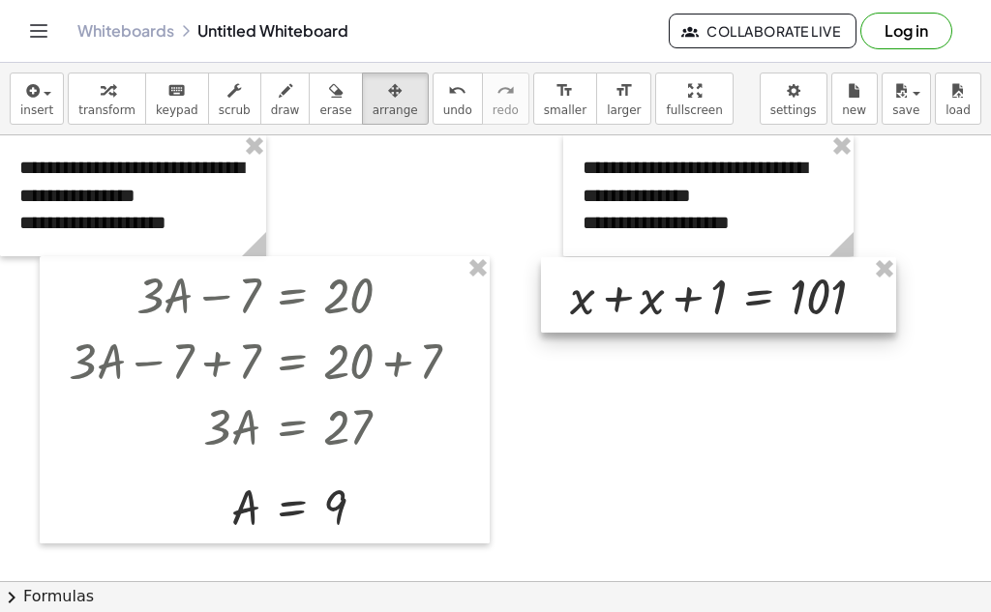
drag, startPoint x: 643, startPoint y: 323, endPoint x: 644, endPoint y: 292, distance: 31.0
click at [644, 292] on div at bounding box center [718, 294] width 355 height 75
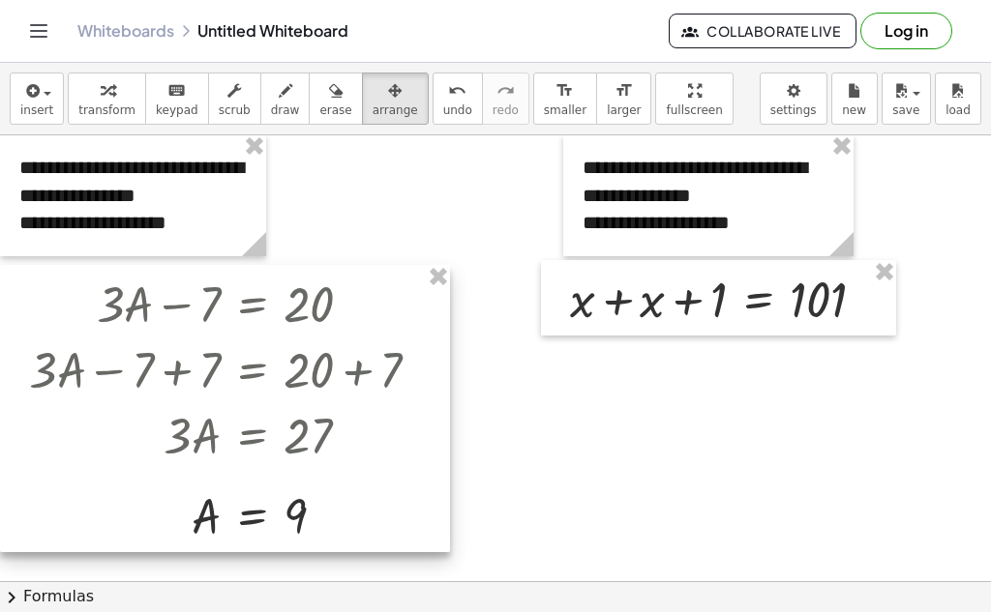
drag, startPoint x: 251, startPoint y: 289, endPoint x: 176, endPoint y: 298, distance: 75.0
click at [176, 298] on div at bounding box center [225, 408] width 450 height 287
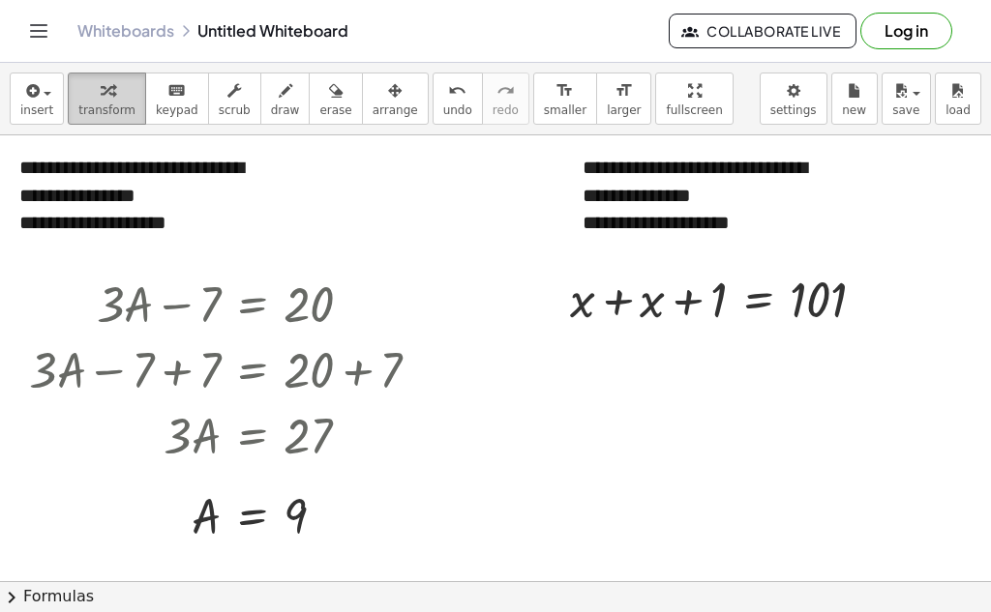
click at [81, 111] on span "transform" at bounding box center [106, 111] width 57 height 14
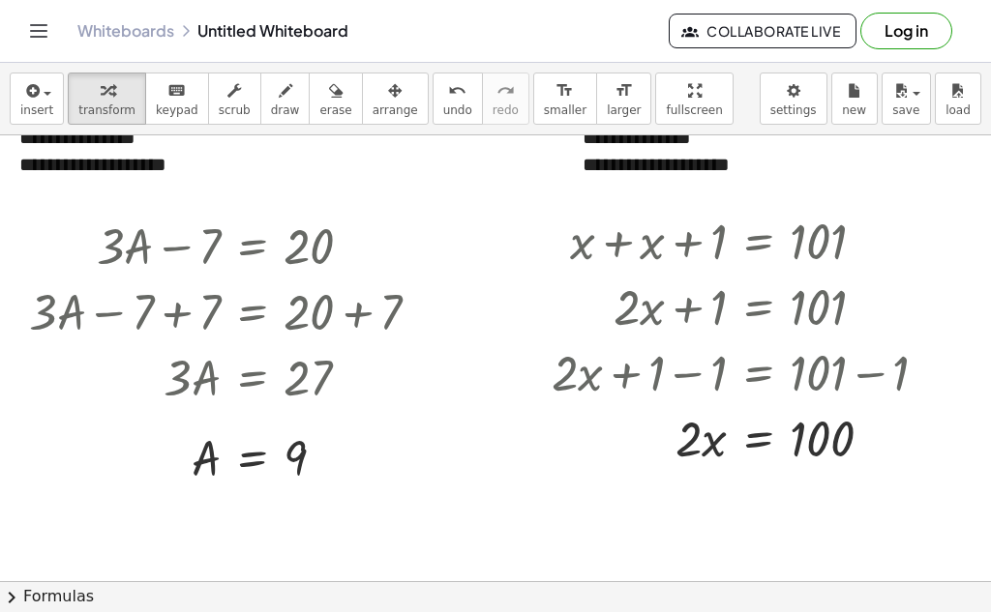
scroll to position [71, 0]
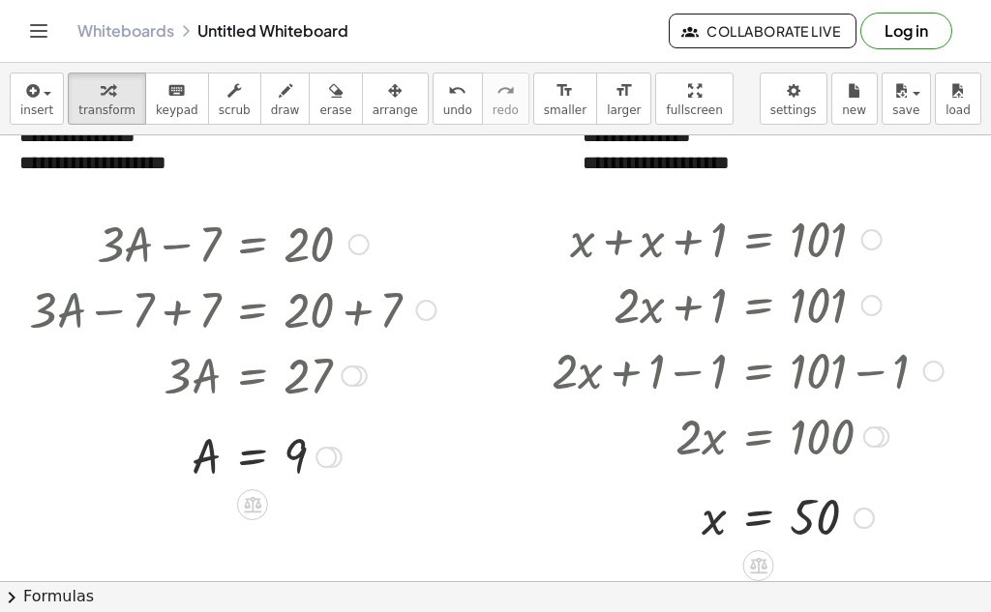
click at [816, 363] on div at bounding box center [747, 370] width 411 height 66
click at [372, 107] on span "arrange" at bounding box center [394, 111] width 45 height 14
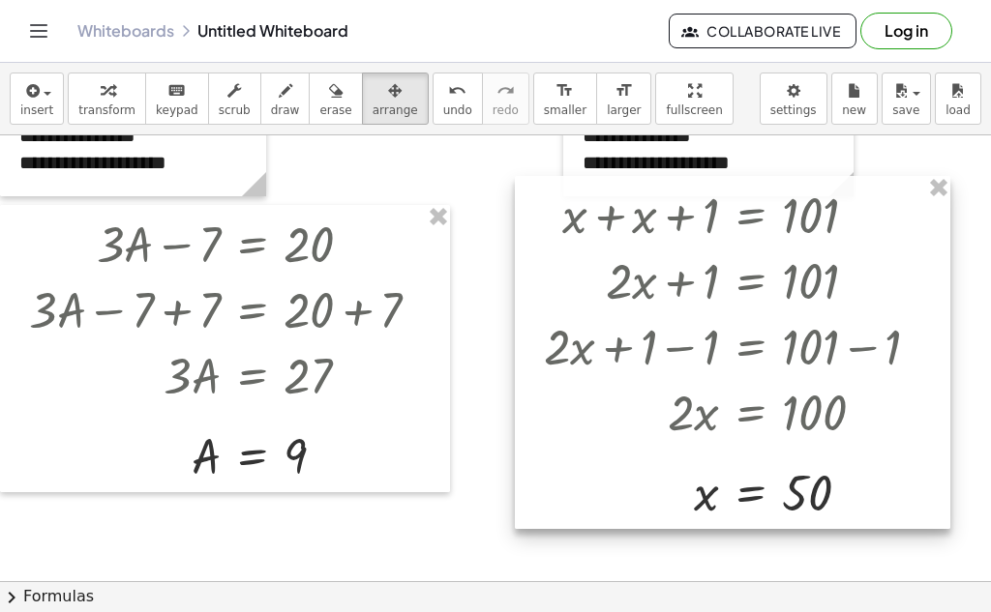
drag, startPoint x: 639, startPoint y: 294, endPoint x: 632, endPoint y: 270, distance: 25.4
click at [632, 270] on div at bounding box center [732, 352] width 435 height 353
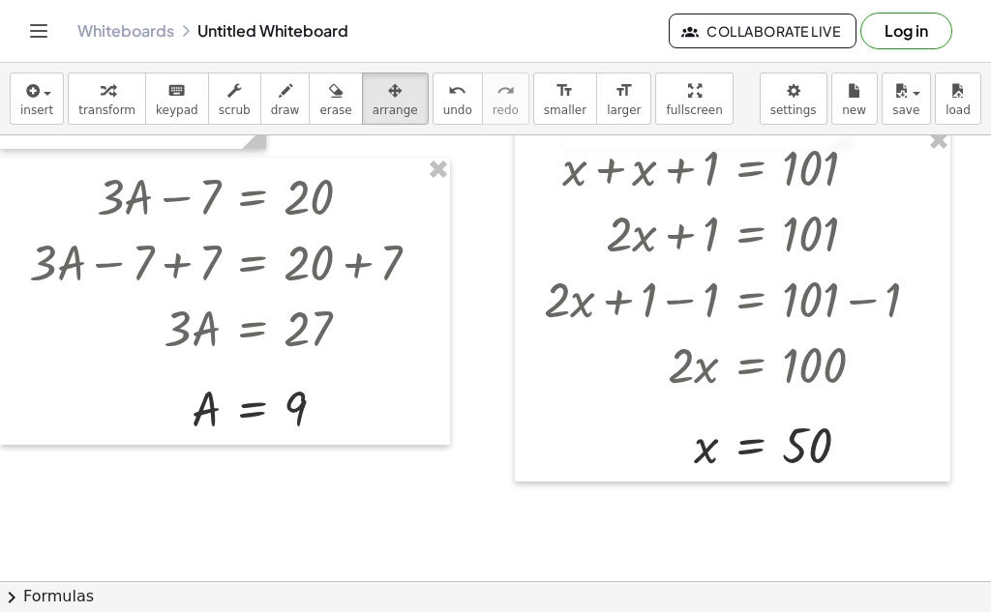
scroll to position [120, 0]
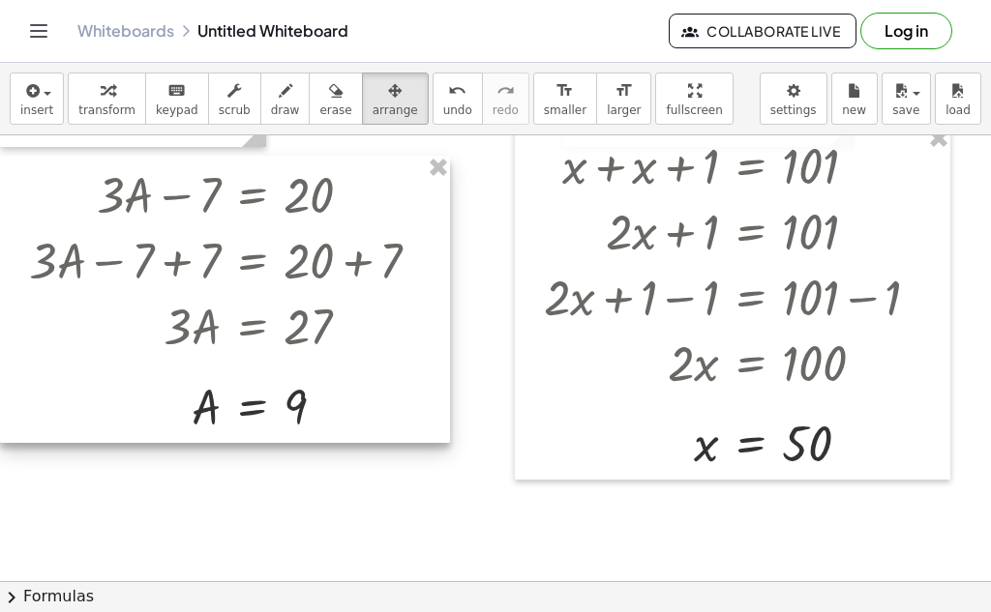
click at [386, 406] on div at bounding box center [225, 299] width 450 height 287
click at [368, 384] on div at bounding box center [225, 299] width 450 height 287
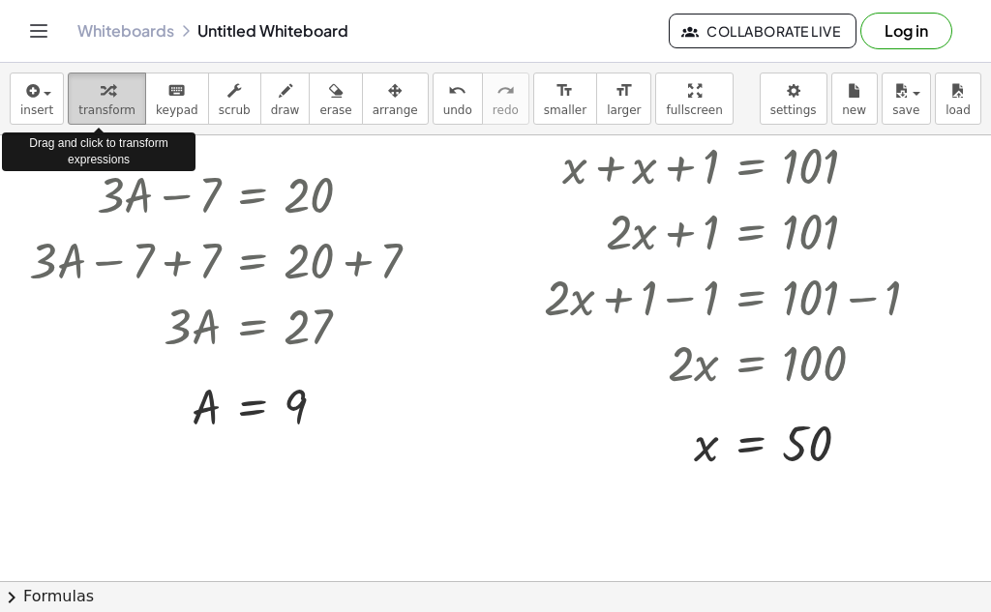
click at [86, 104] on span "transform" at bounding box center [106, 111] width 57 height 14
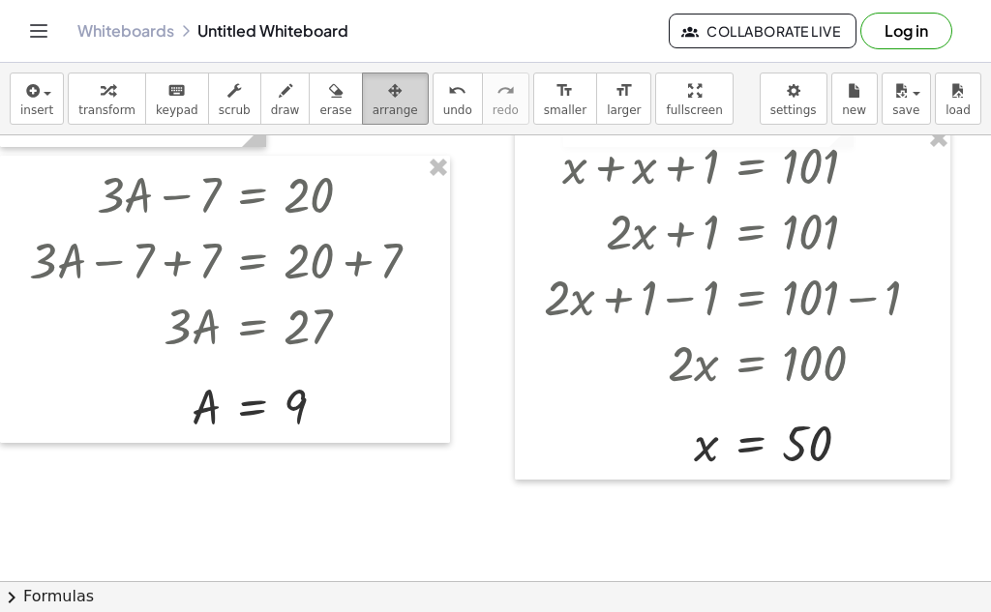
click at [372, 107] on span "arrange" at bounding box center [394, 111] width 45 height 14
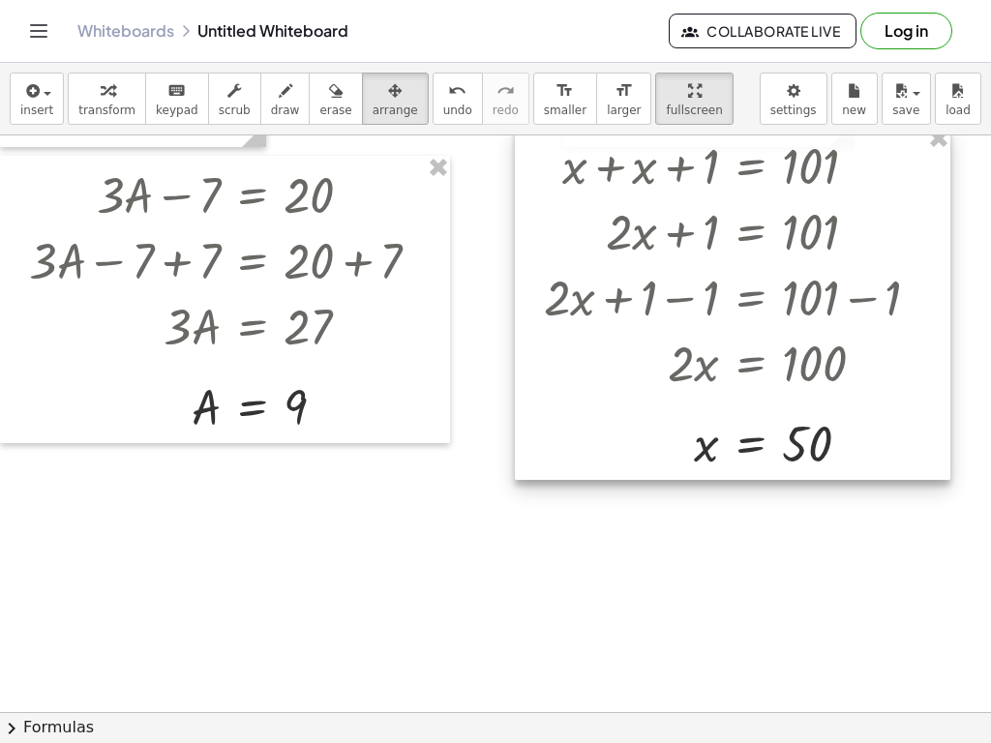
drag, startPoint x: 617, startPoint y: 117, endPoint x: 617, endPoint y: 201, distance: 84.2
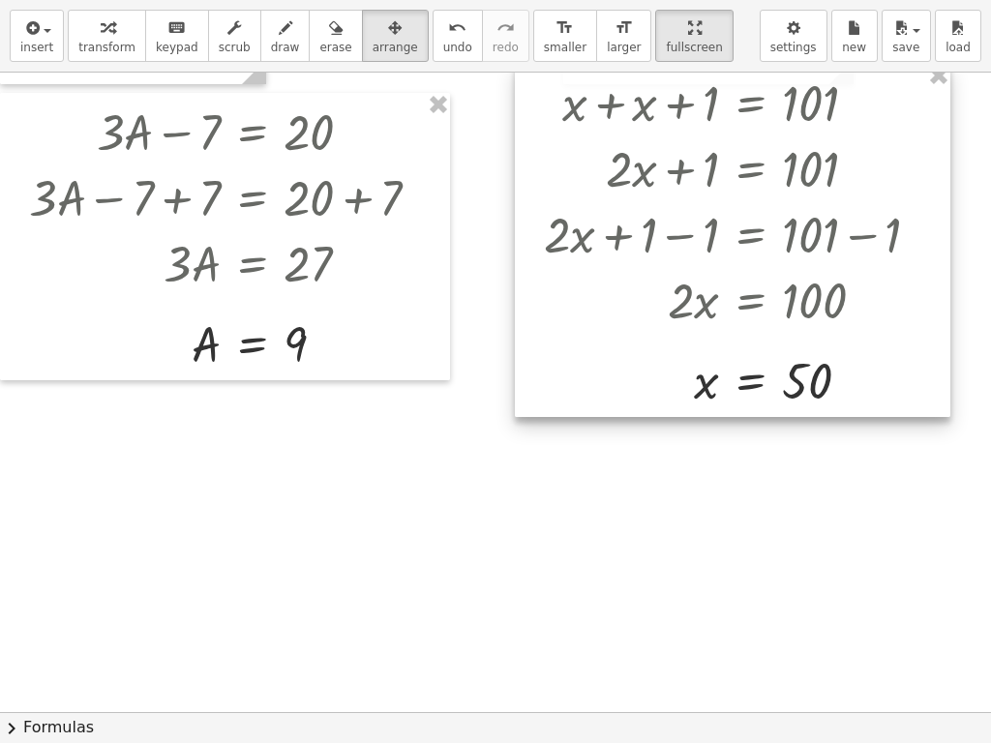
click at [617, 201] on div "**********" at bounding box center [495, 371] width 991 height 743
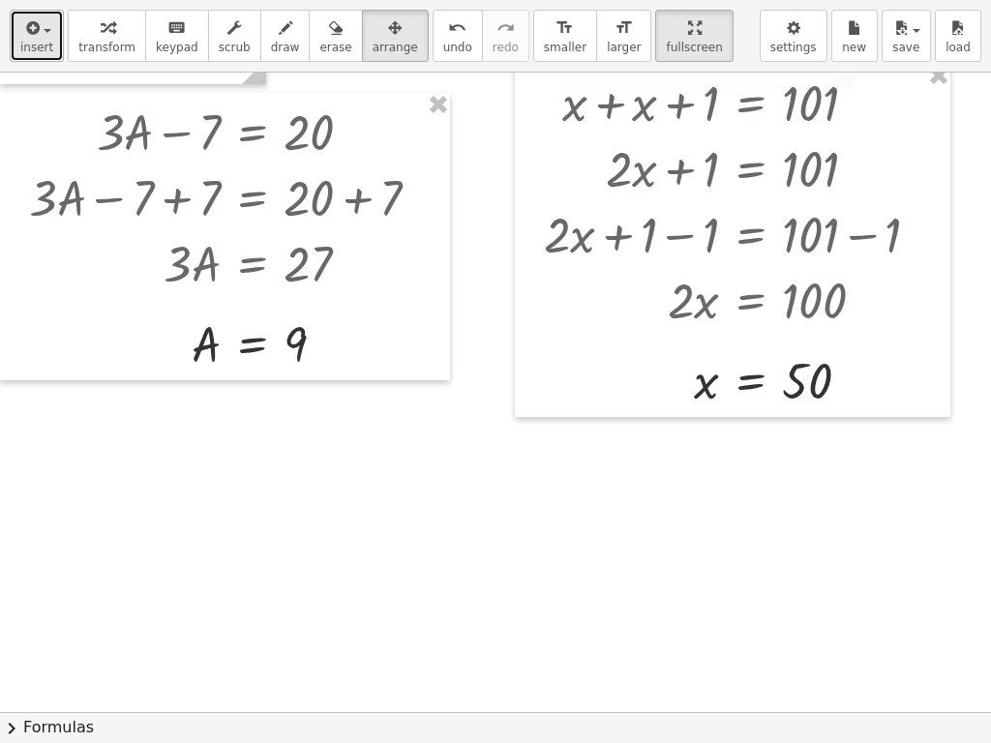
click at [29, 44] on span "insert" at bounding box center [36, 48] width 33 height 14
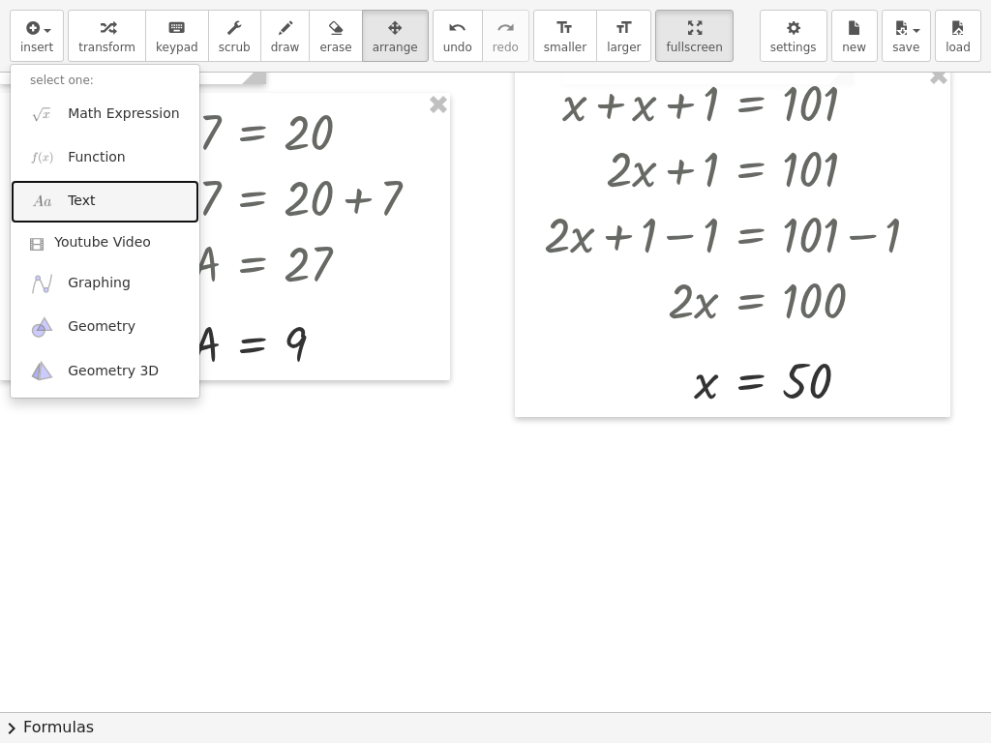
click at [66, 201] on link "Text" at bounding box center [105, 202] width 189 height 44
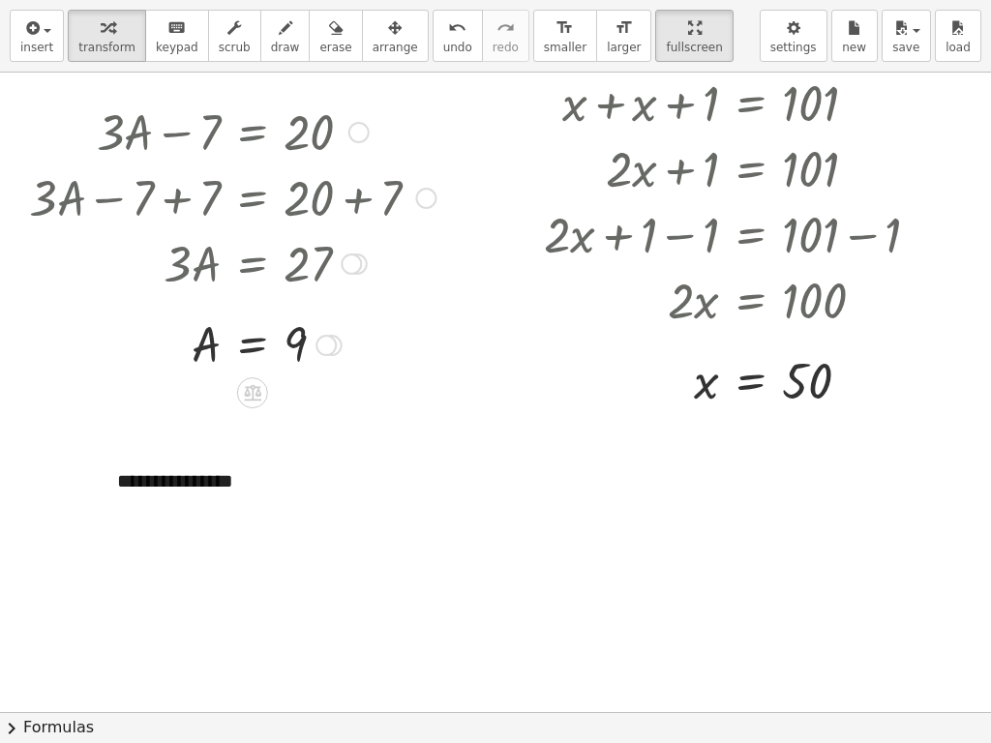
drag, startPoint x: 66, startPoint y: 201, endPoint x: 19, endPoint y: 360, distance: 165.3
click at [19, 360] on div at bounding box center [14, 236] width 29 height 287
click at [184, 493] on div "**********" at bounding box center [243, 481] width 290 height 67
click at [235, 488] on div "**********" at bounding box center [243, 481] width 290 height 67
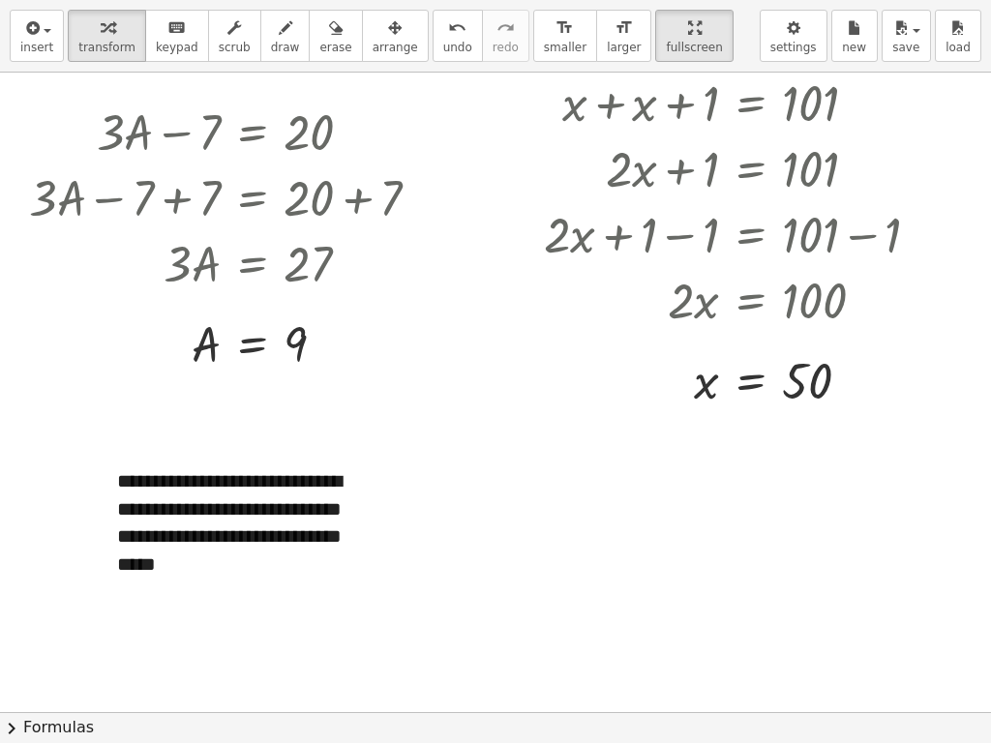
click at [629, 595] on div at bounding box center [509, 592] width 1018 height 1279
click at [388, 33] on icon "button" at bounding box center [395, 27] width 14 height 23
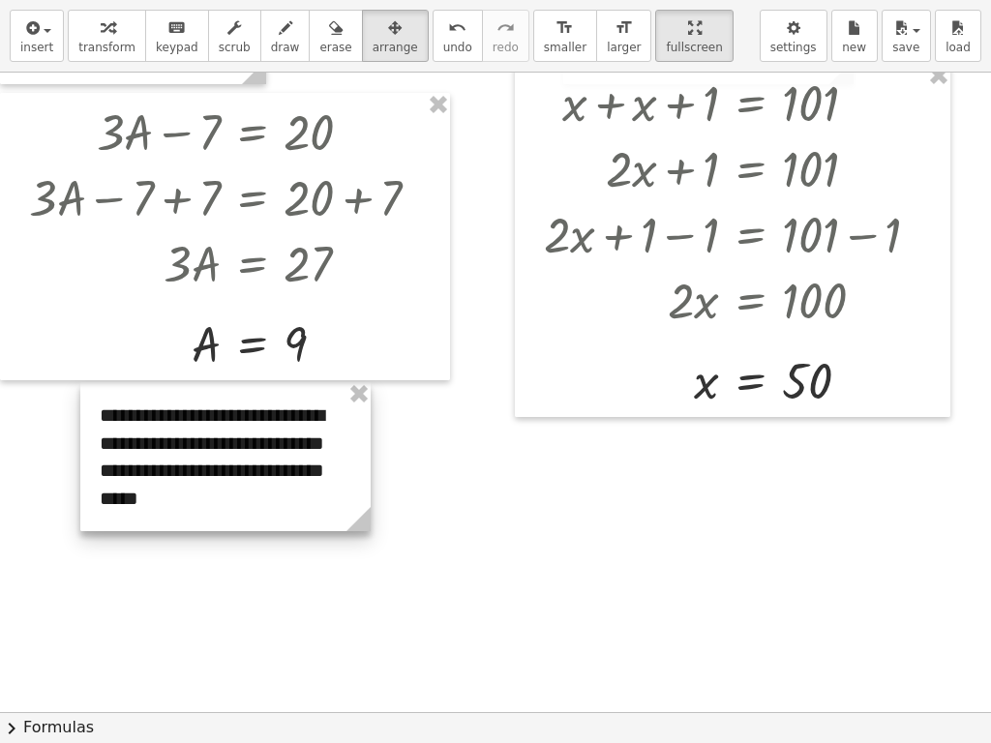
drag, startPoint x: 307, startPoint y: 504, endPoint x: 289, endPoint y: 438, distance: 68.0
click at [289, 438] on div at bounding box center [225, 456] width 290 height 149
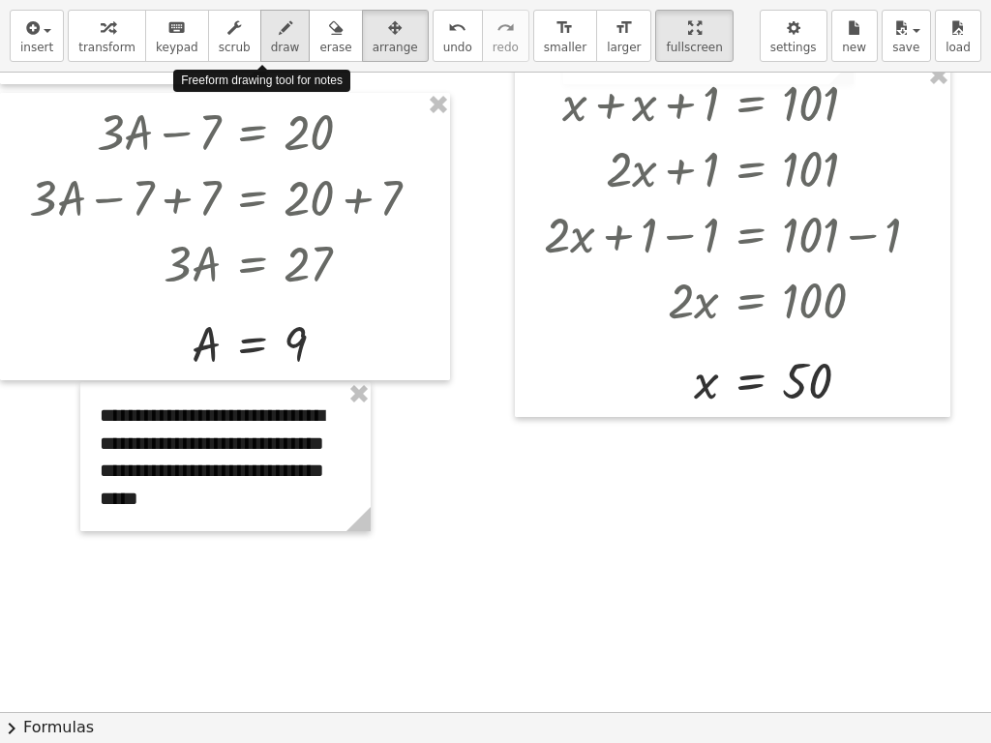
click at [274, 29] on div "button" at bounding box center [285, 26] width 29 height 23
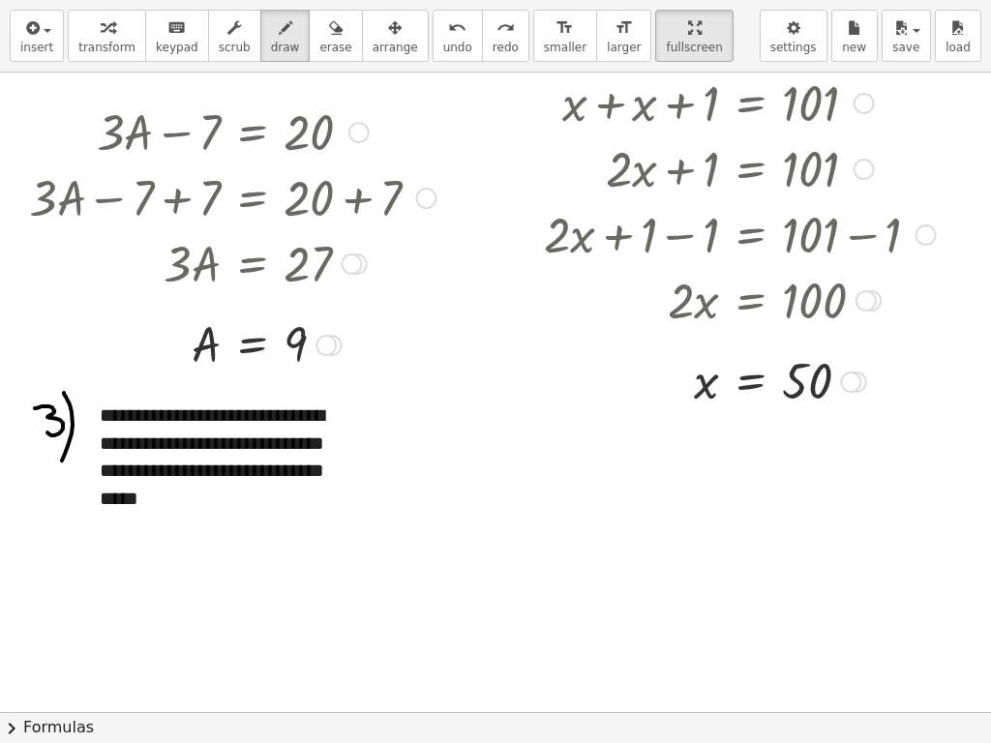
drag, startPoint x: 622, startPoint y: 22, endPoint x: 622, endPoint y: -62, distance: 84.2
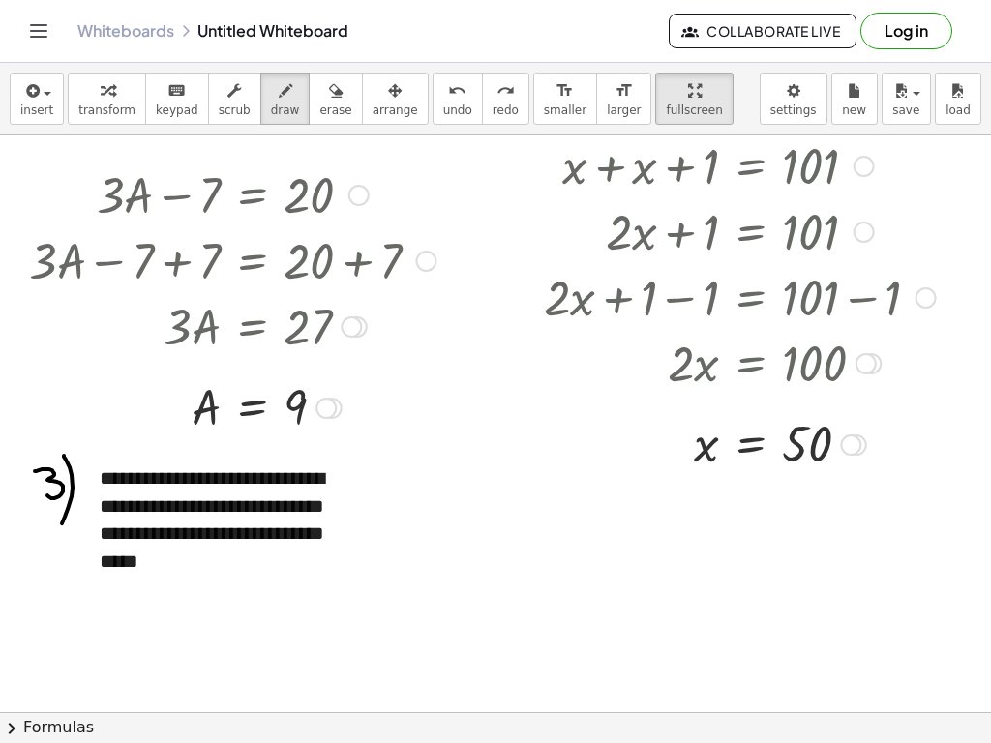
click at [622, 0] on html "**********" at bounding box center [495, 371] width 991 height 743
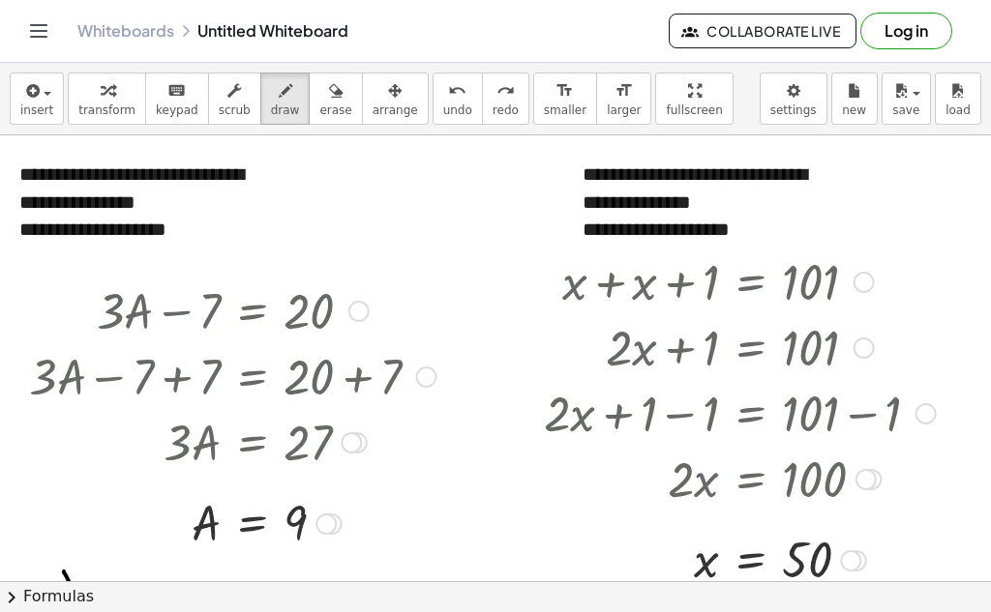
scroll to position [0, 0]
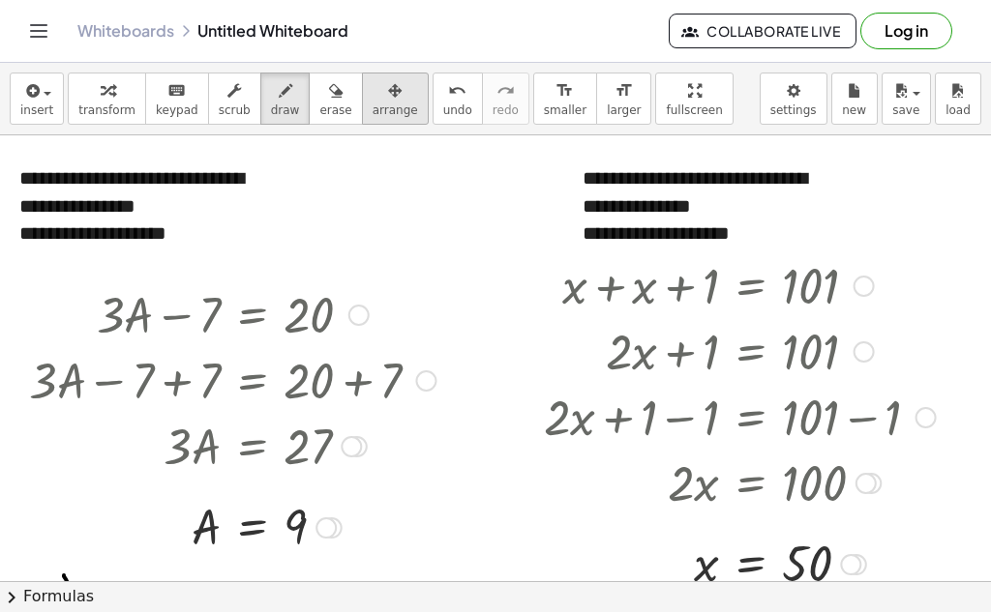
click at [388, 100] on icon "button" at bounding box center [395, 90] width 14 height 23
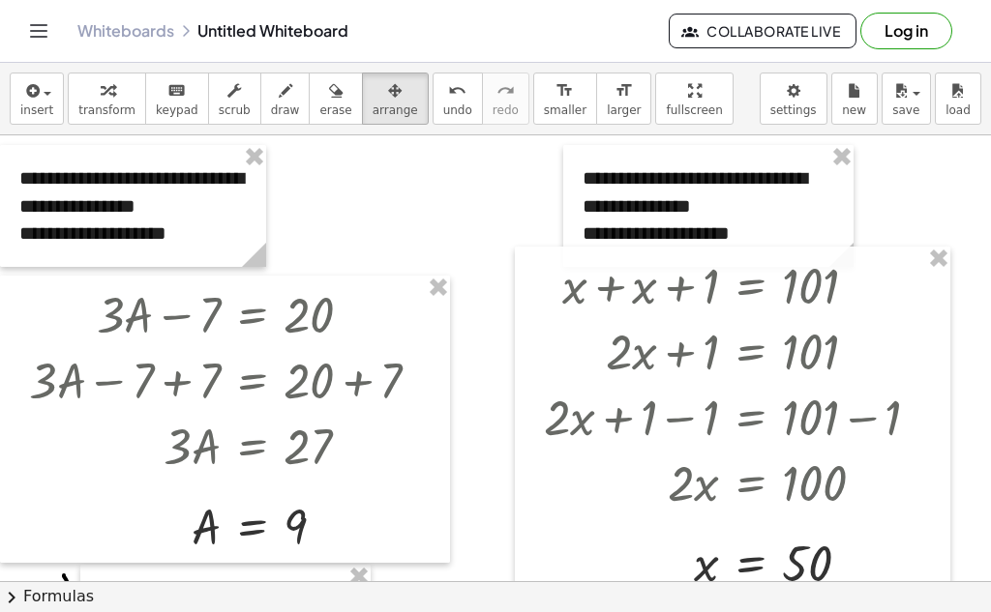
scroll to position [290, 0]
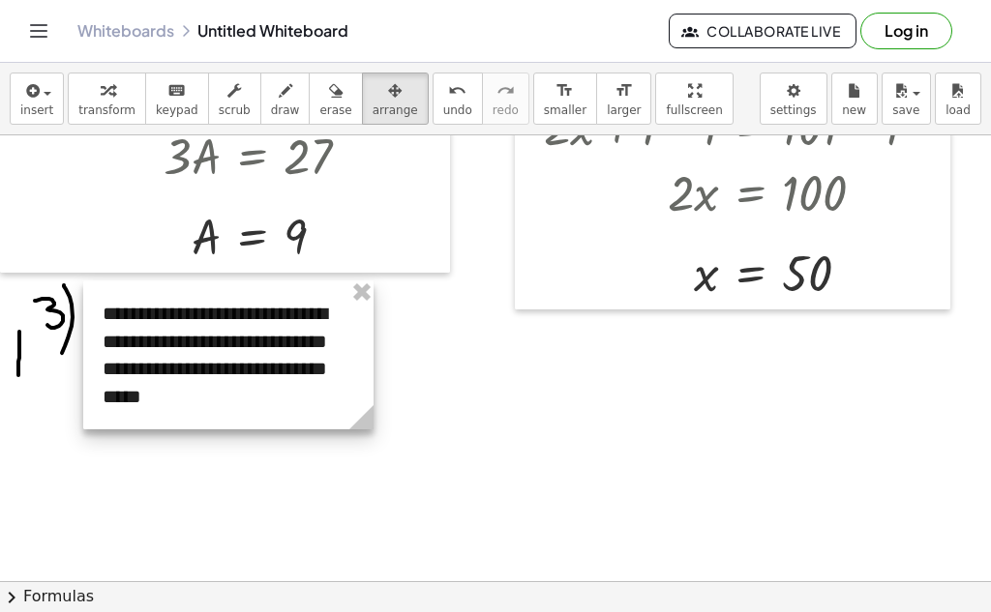
click at [287, 360] on div at bounding box center [228, 355] width 290 height 149
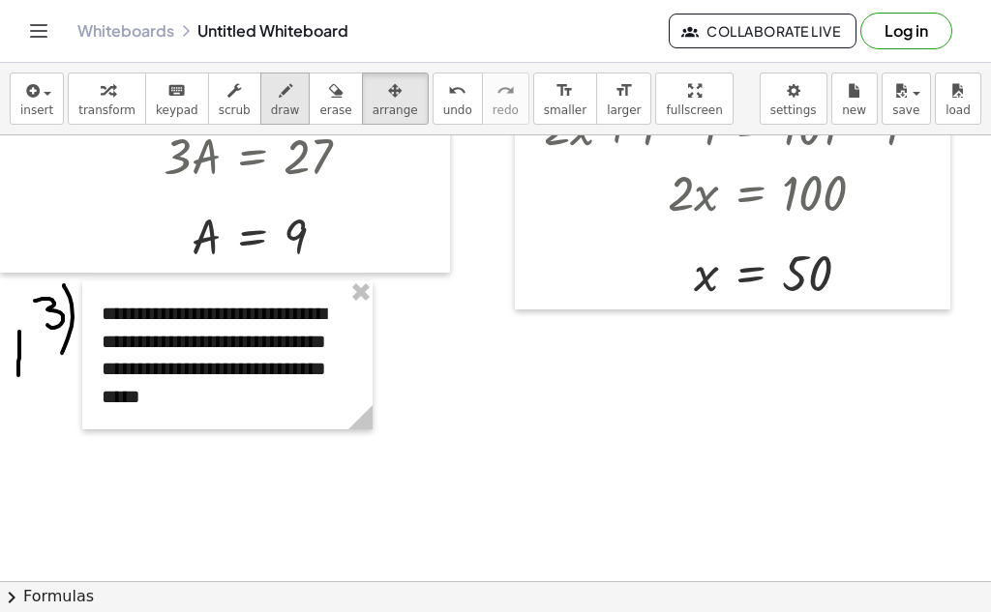
click at [279, 100] on icon "button" at bounding box center [286, 90] width 14 height 23
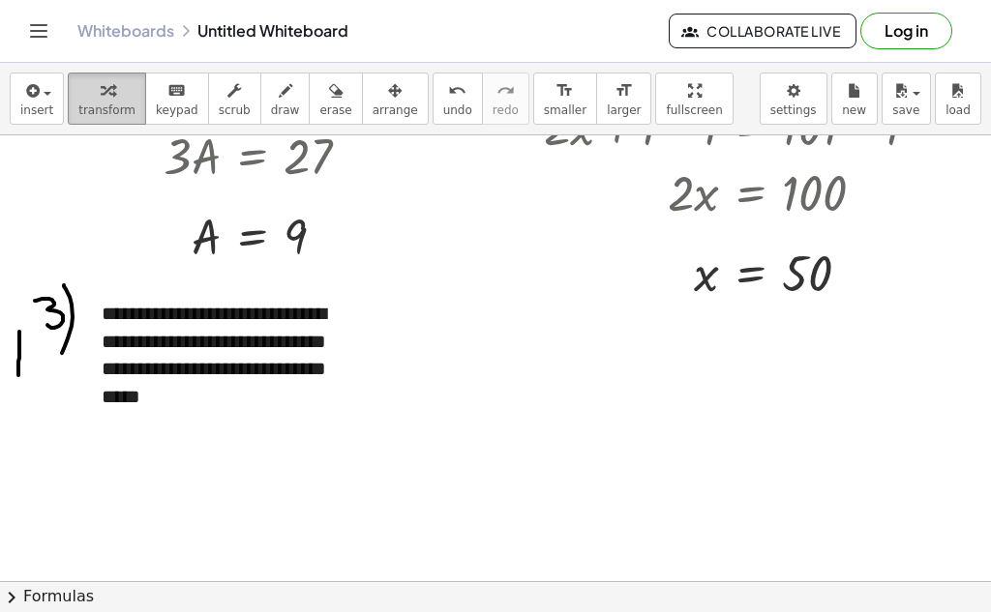
click at [100, 109] on span "transform" at bounding box center [106, 111] width 57 height 14
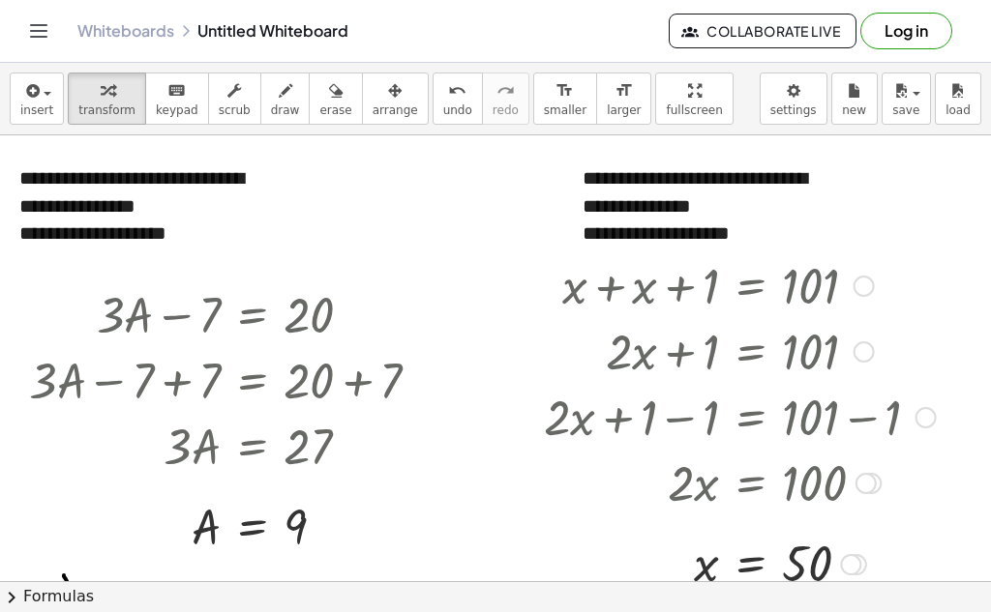
drag, startPoint x: 717, startPoint y: 290, endPoint x: 858, endPoint y: 317, distance: 143.8
click at [751, 286] on div "+ x + x + 1 = 101 + · 2 · x + 1 = 101 + · 2 · x + 1 − 1 = + 101 − 1 + · 2 · x +…" at bounding box center [751, 286] width 0 height 0
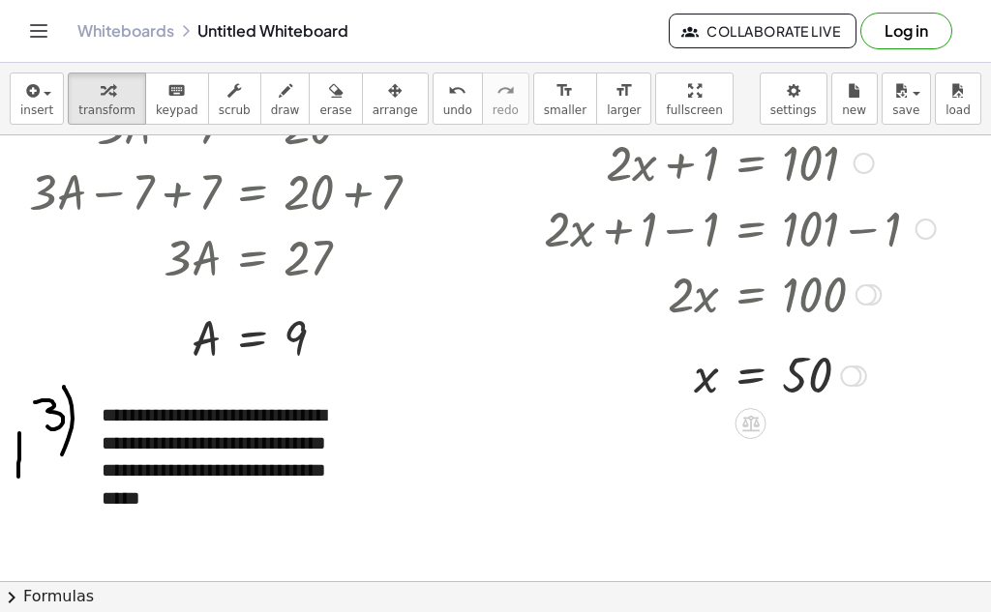
scroll to position [193, 0]
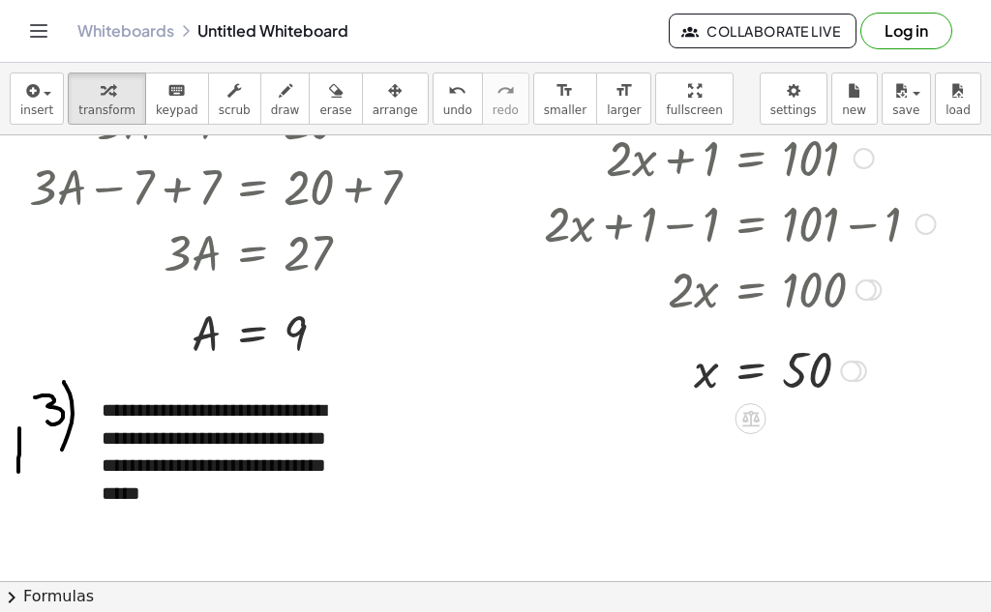
click at [750, 372] on div at bounding box center [739, 370] width 411 height 64
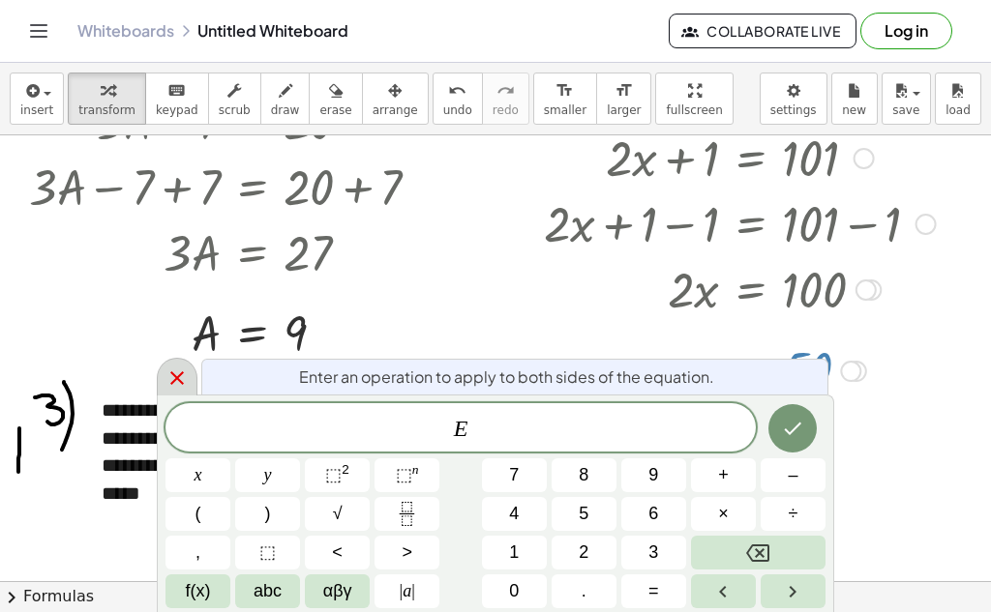
click at [176, 381] on icon at bounding box center [176, 378] width 23 height 23
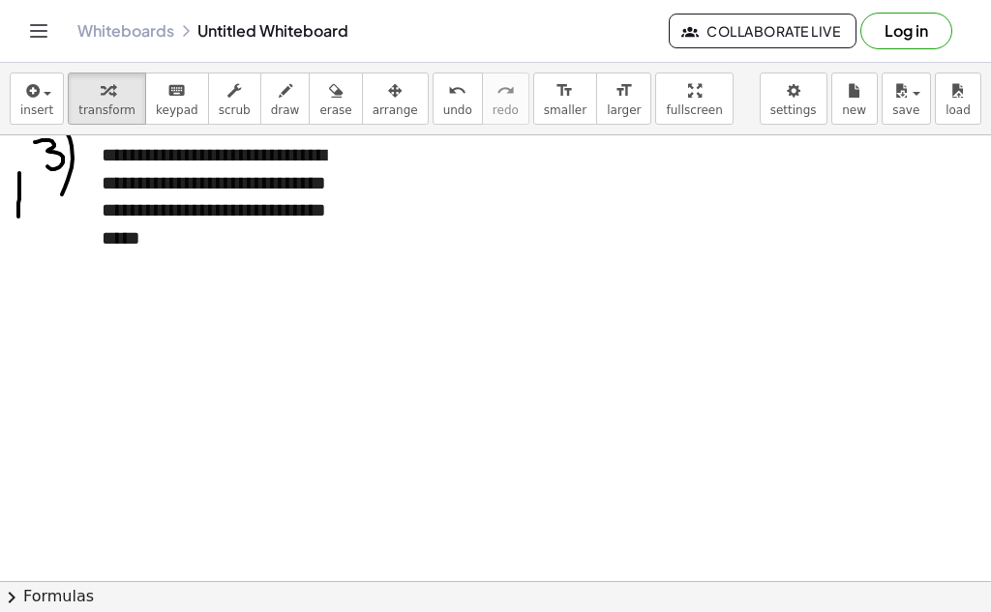
scroll to position [482, 0]
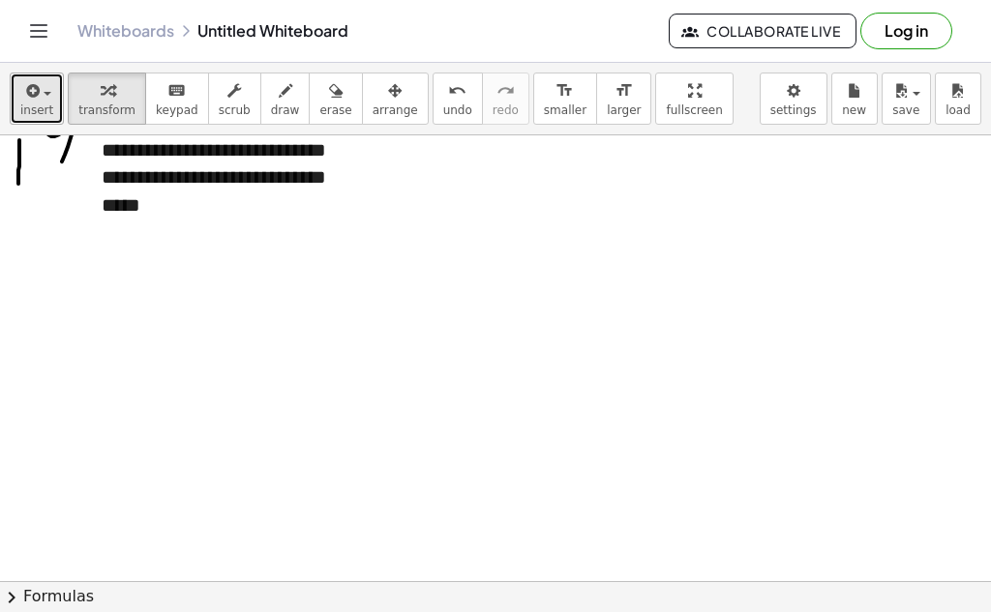
click at [22, 104] on span "insert" at bounding box center [36, 111] width 33 height 14
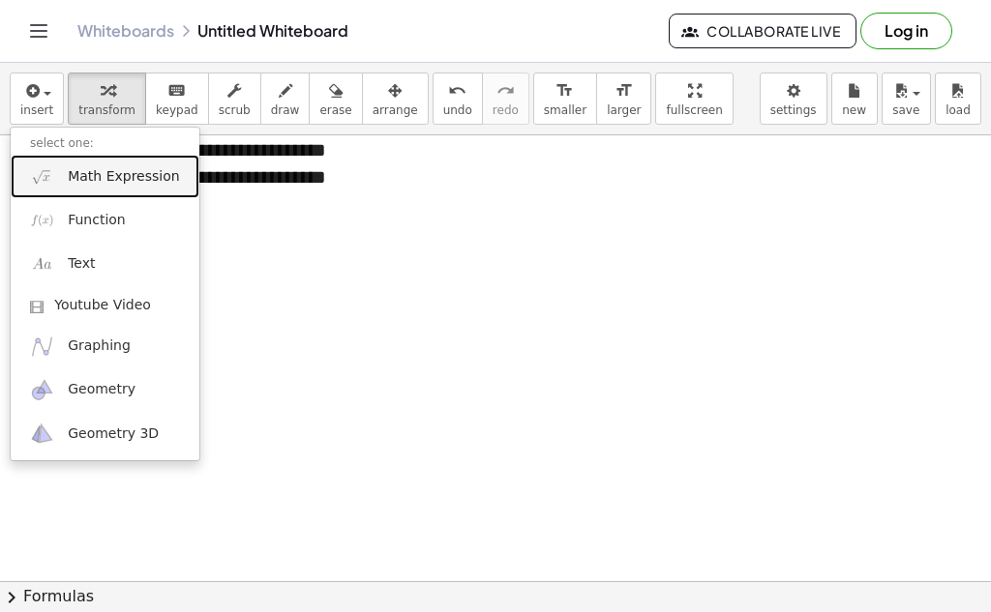
click at [112, 183] on span "Math Expression" at bounding box center [123, 176] width 111 height 19
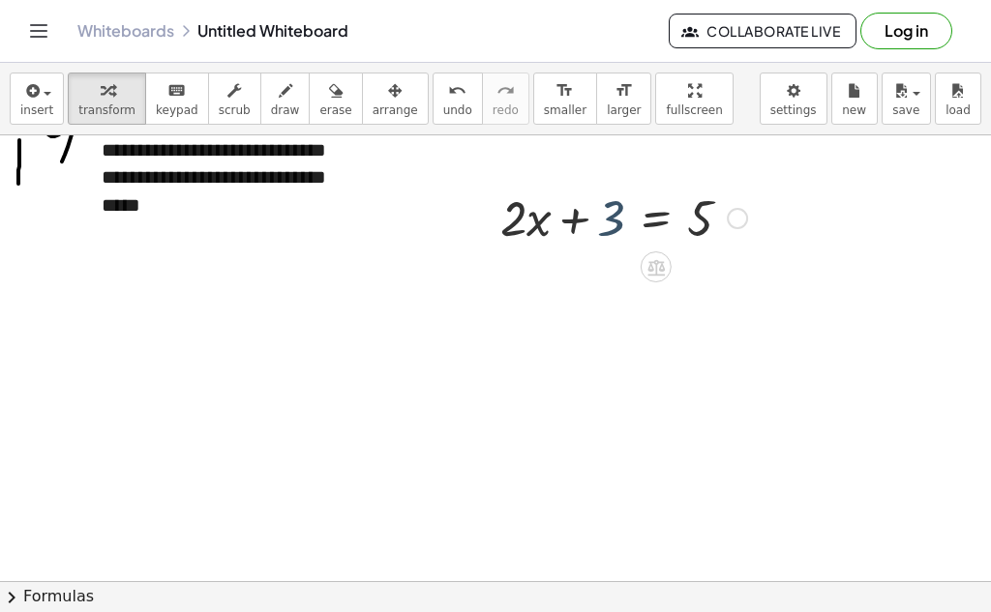
click at [611, 217] on div at bounding box center [623, 217] width 266 height 66
